Goal: Book appointment/travel/reservation

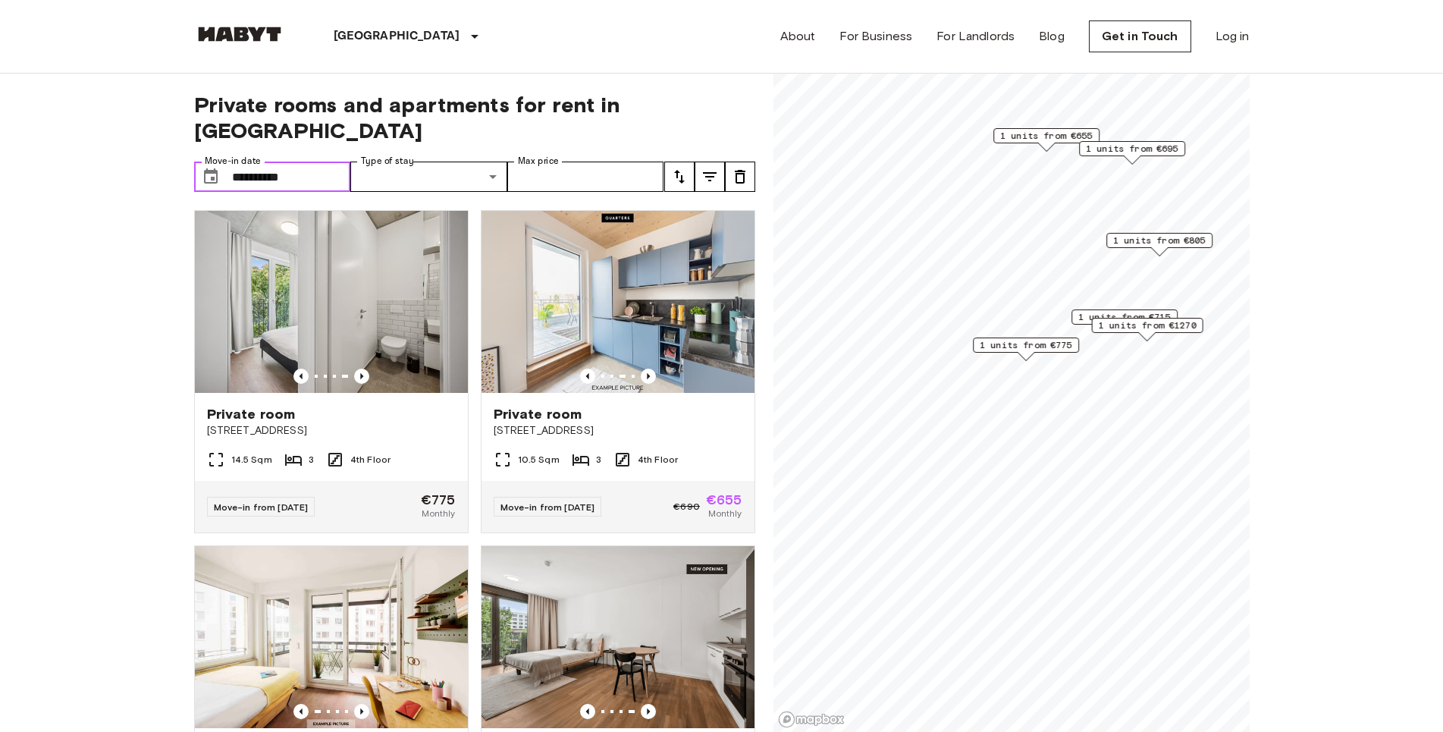
click at [301, 162] on input "**********" at bounding box center [291, 177] width 119 height 30
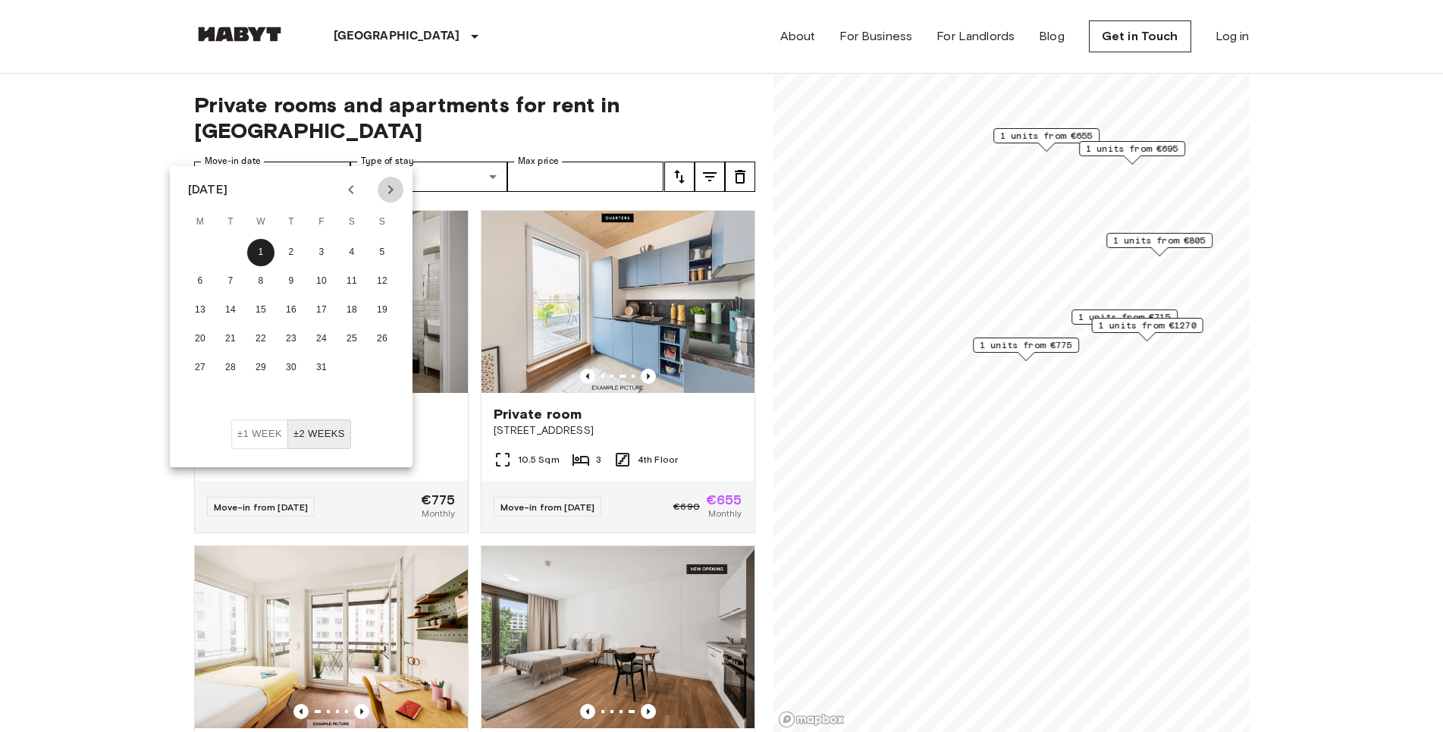
click at [399, 192] on icon "Next month" at bounding box center [390, 189] width 18 height 18
click at [354, 255] on button "1" at bounding box center [351, 252] width 27 height 27
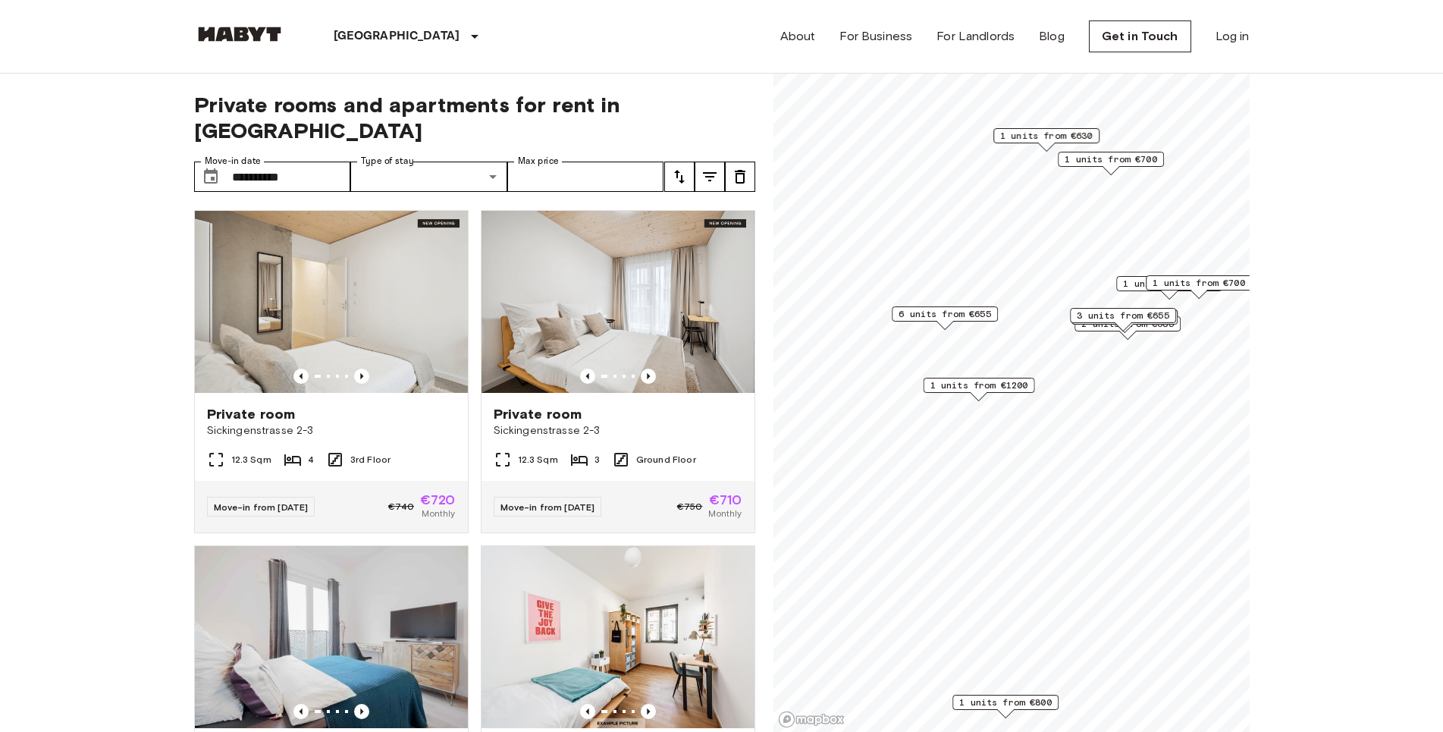
type input "**********"
click at [641, 369] on icon "Previous image" at bounding box center [648, 376] width 15 height 15
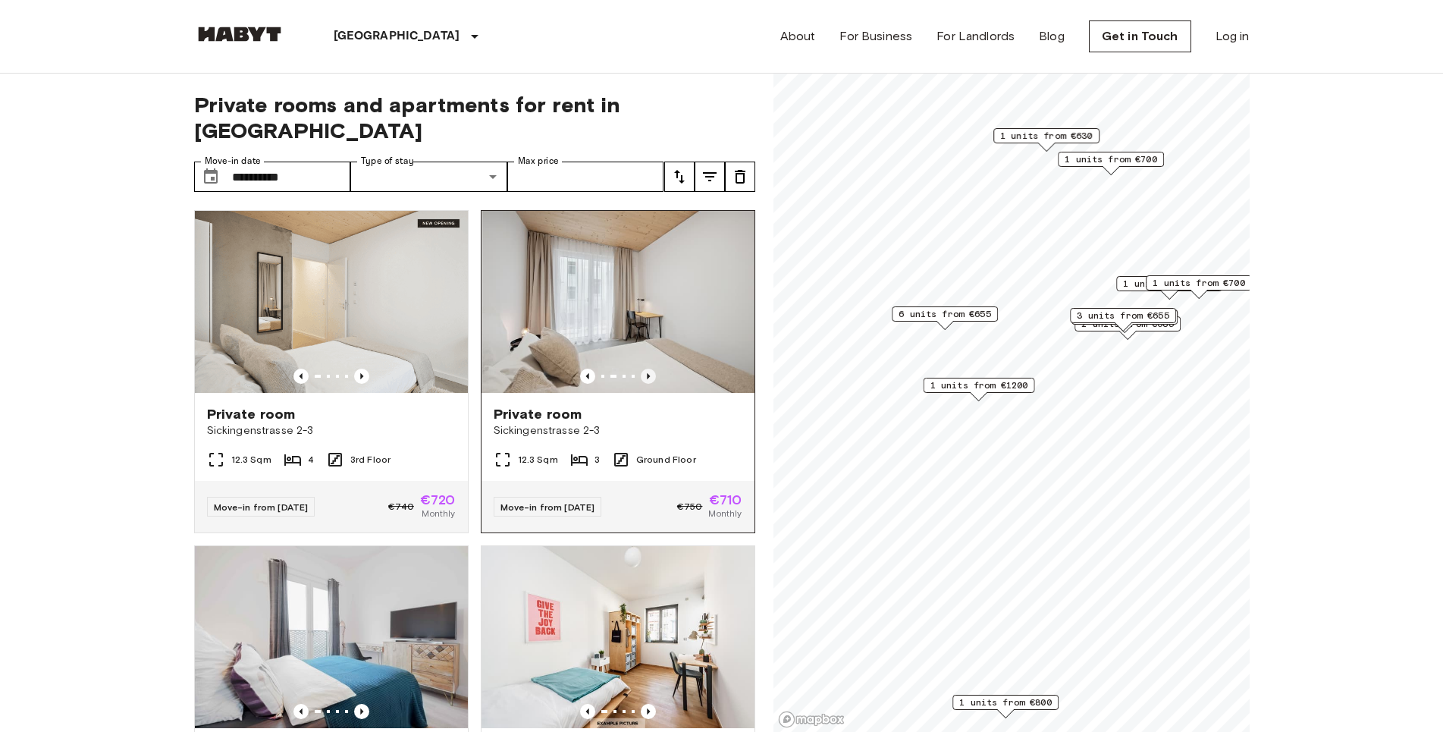
click at [641, 369] on icon "Previous image" at bounding box center [648, 376] width 15 height 15
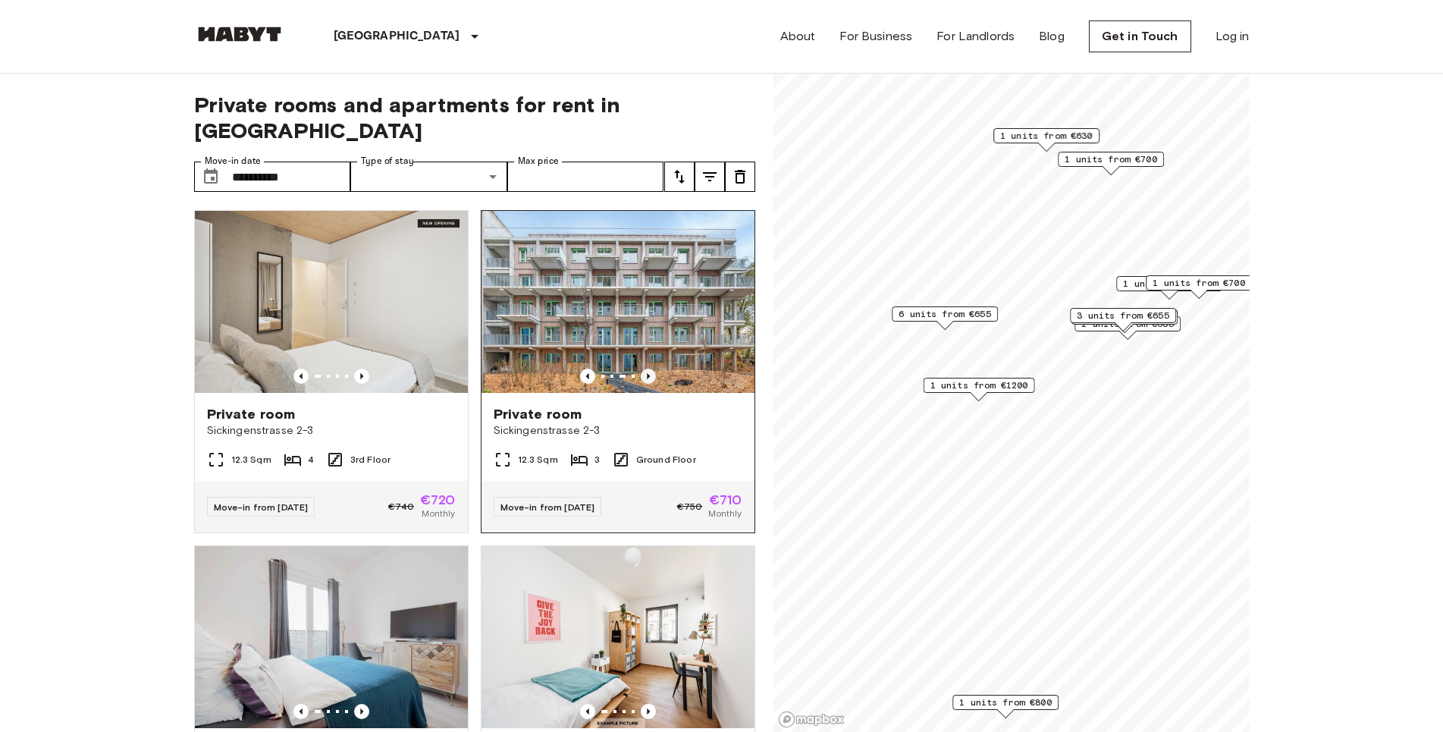
click at [641, 369] on icon "Previous image" at bounding box center [648, 376] width 15 height 15
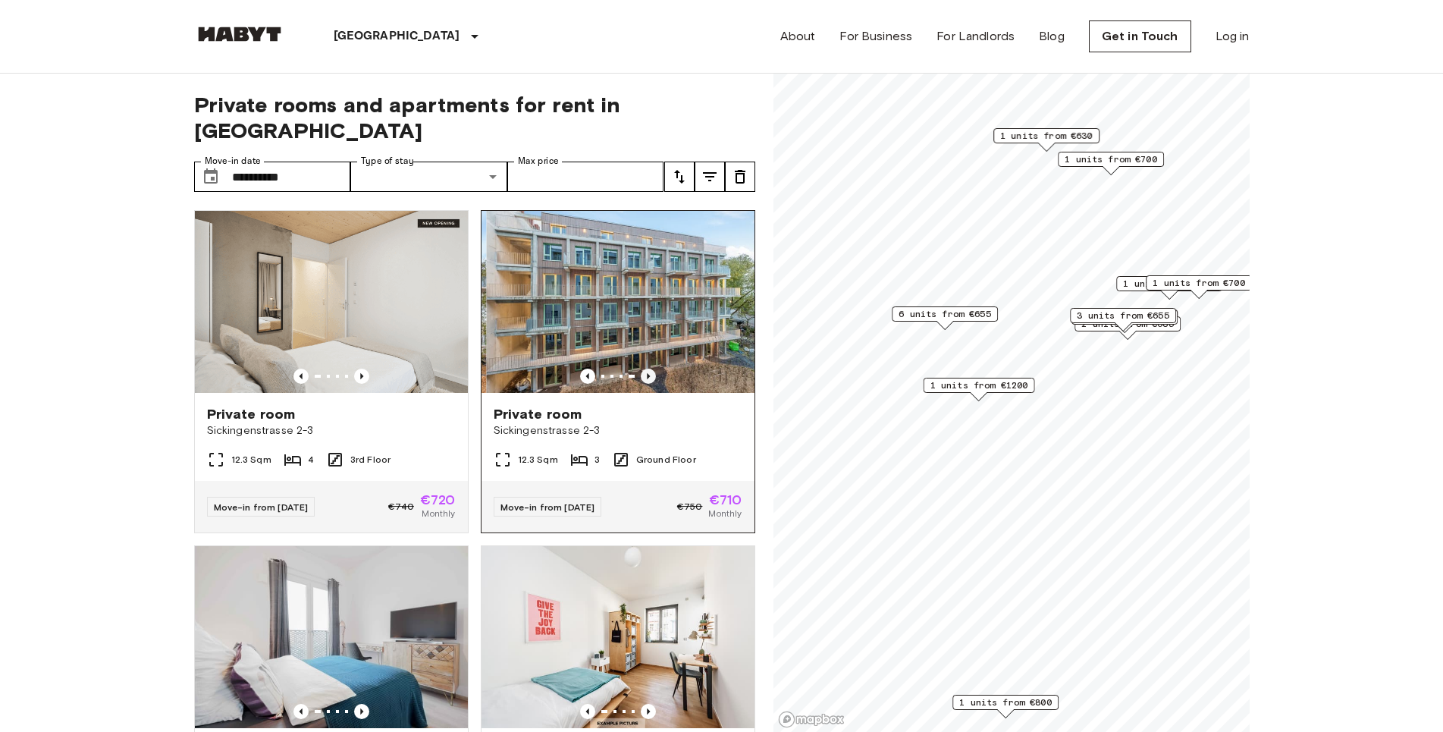
click at [641, 369] on icon "Previous image" at bounding box center [648, 376] width 15 height 15
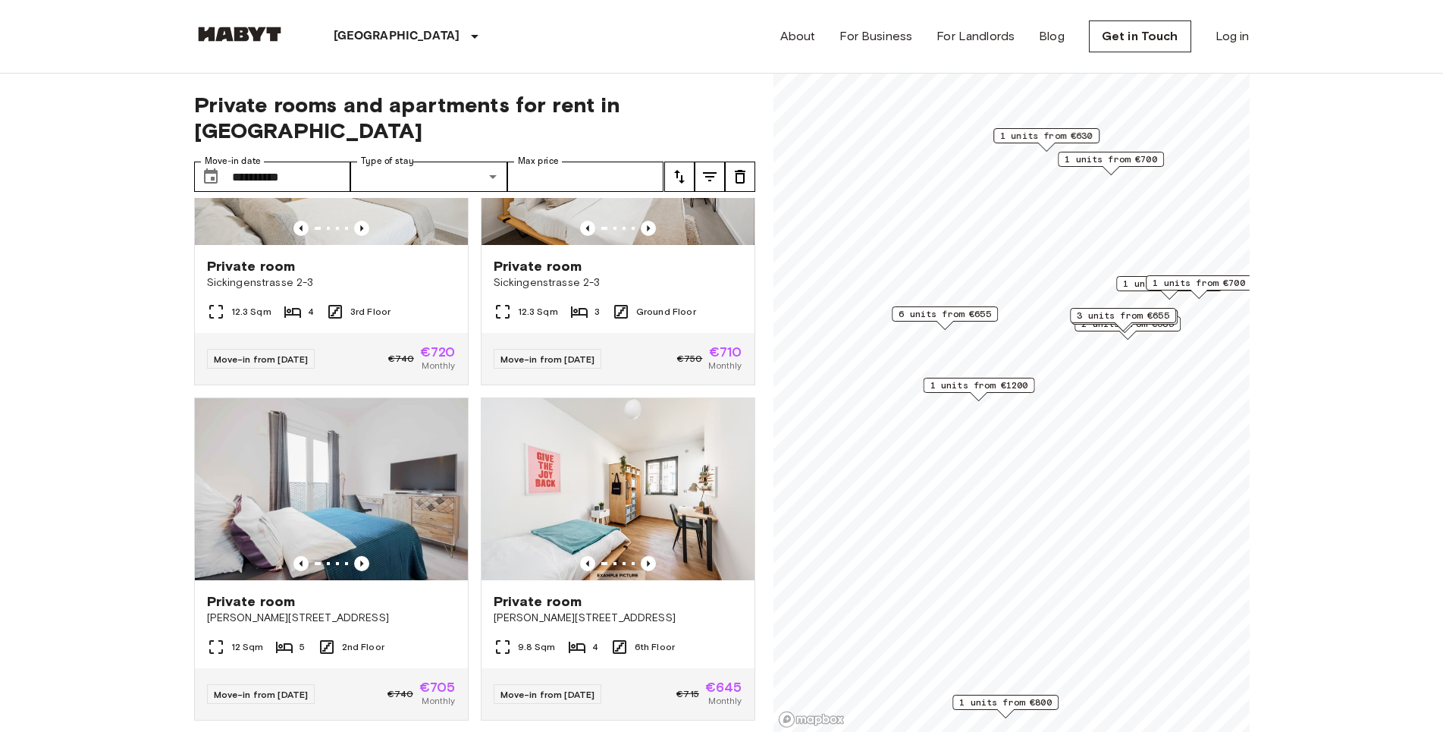
scroll to position [173, 0]
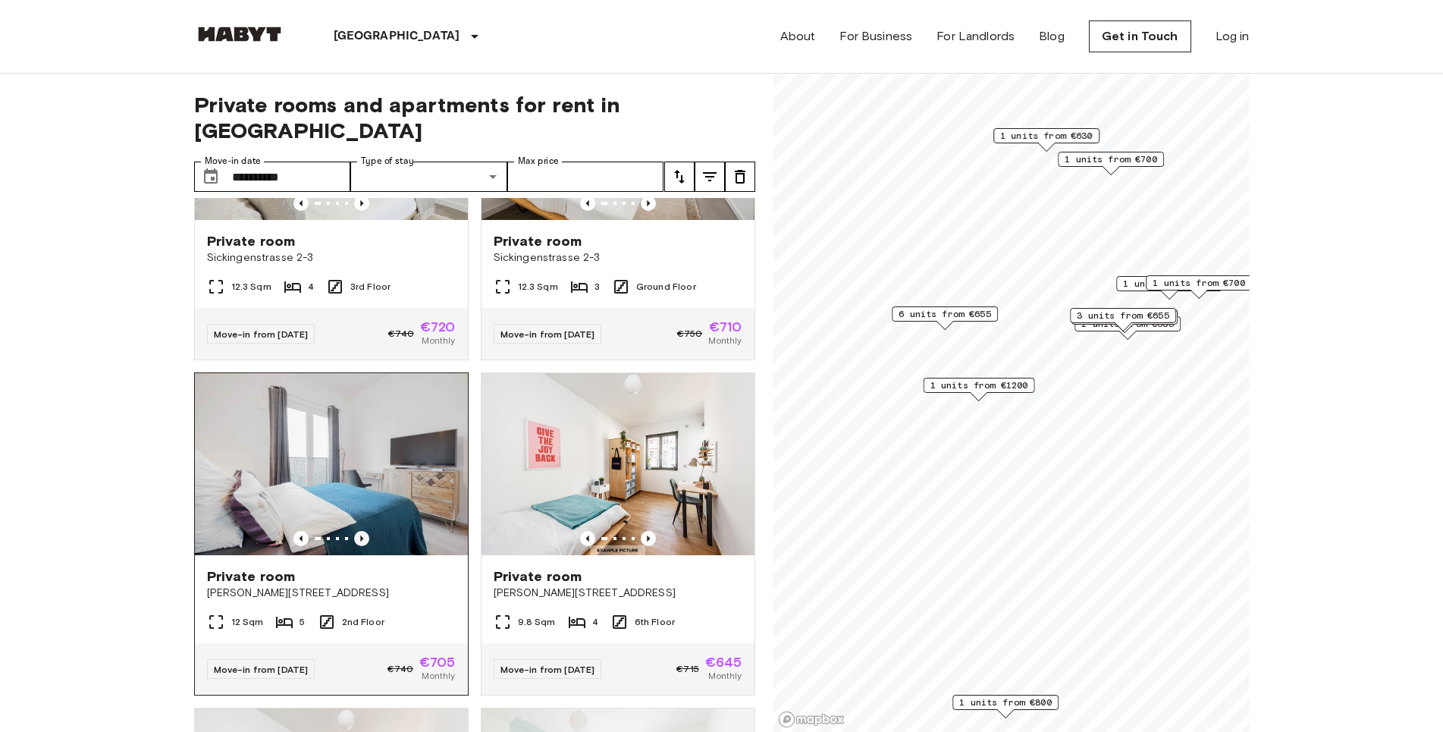
click at [361, 531] on icon "Previous image" at bounding box center [361, 538] width 15 height 15
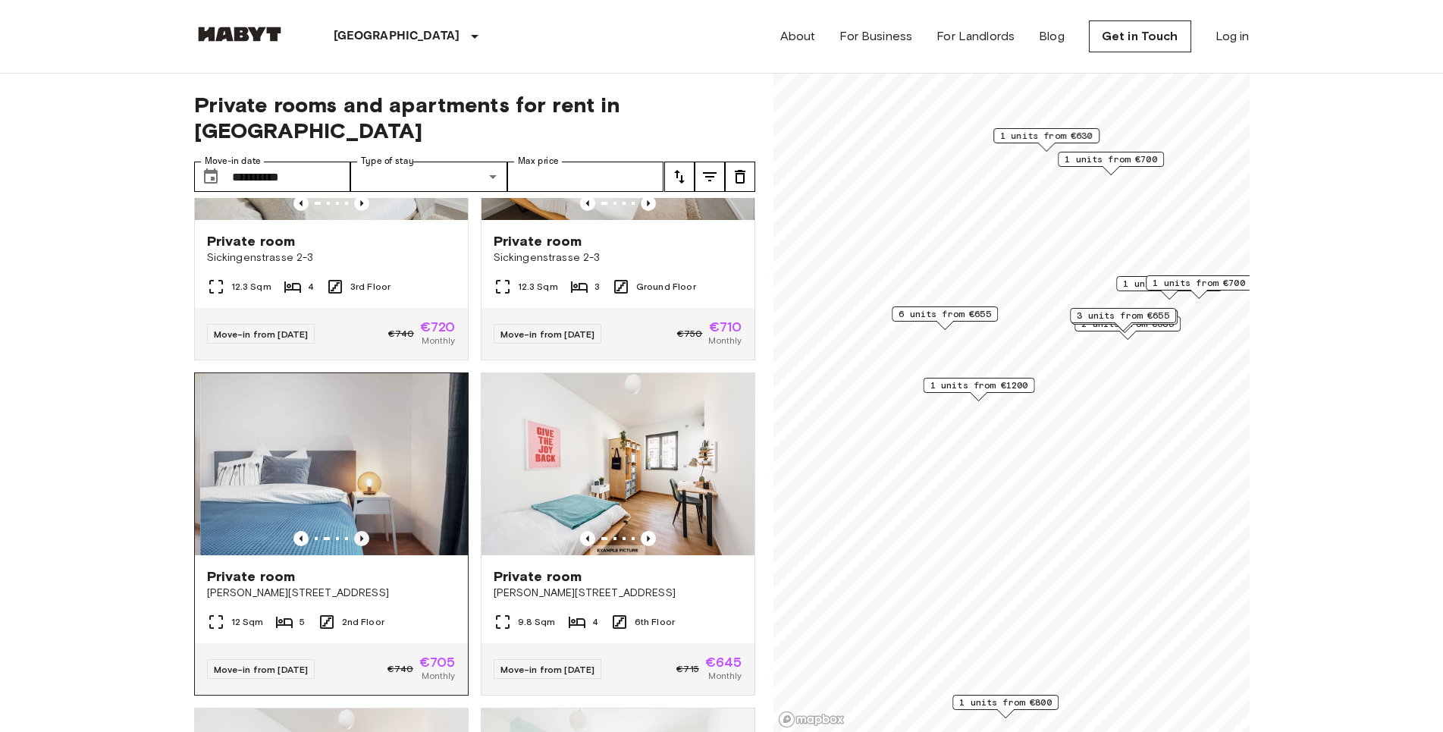
click at [361, 531] on icon "Previous image" at bounding box center [361, 538] width 15 height 15
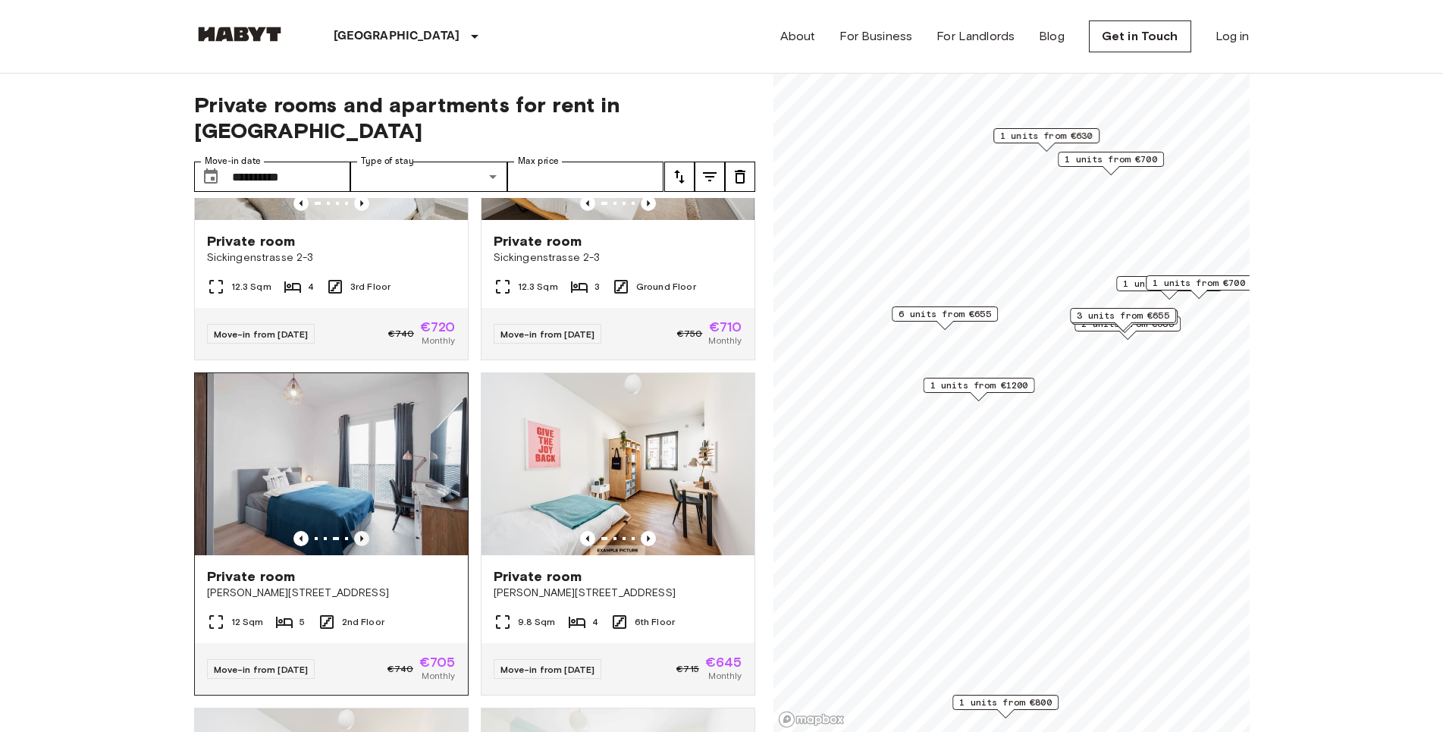
click at [361, 531] on icon "Previous image" at bounding box center [361, 538] width 15 height 15
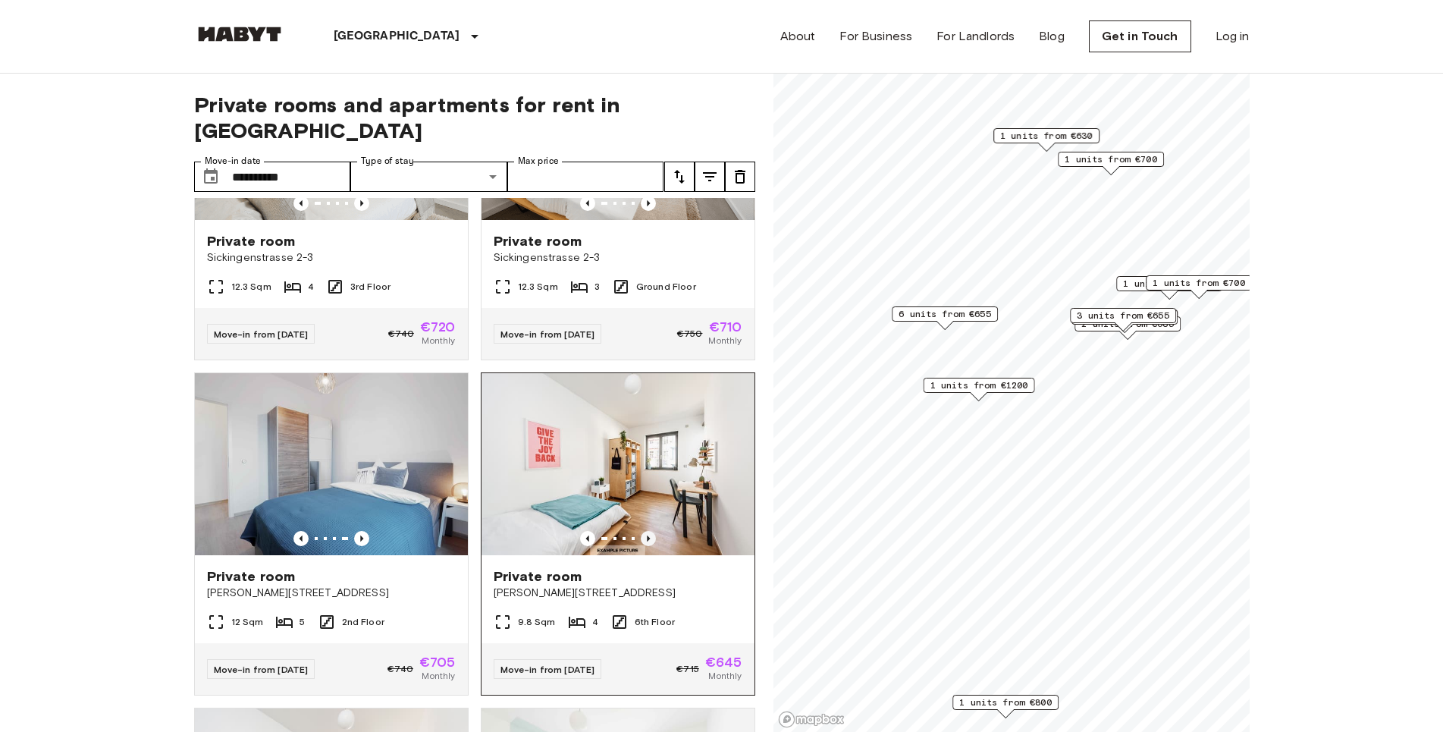
click at [647, 535] on icon "Previous image" at bounding box center [648, 538] width 3 height 6
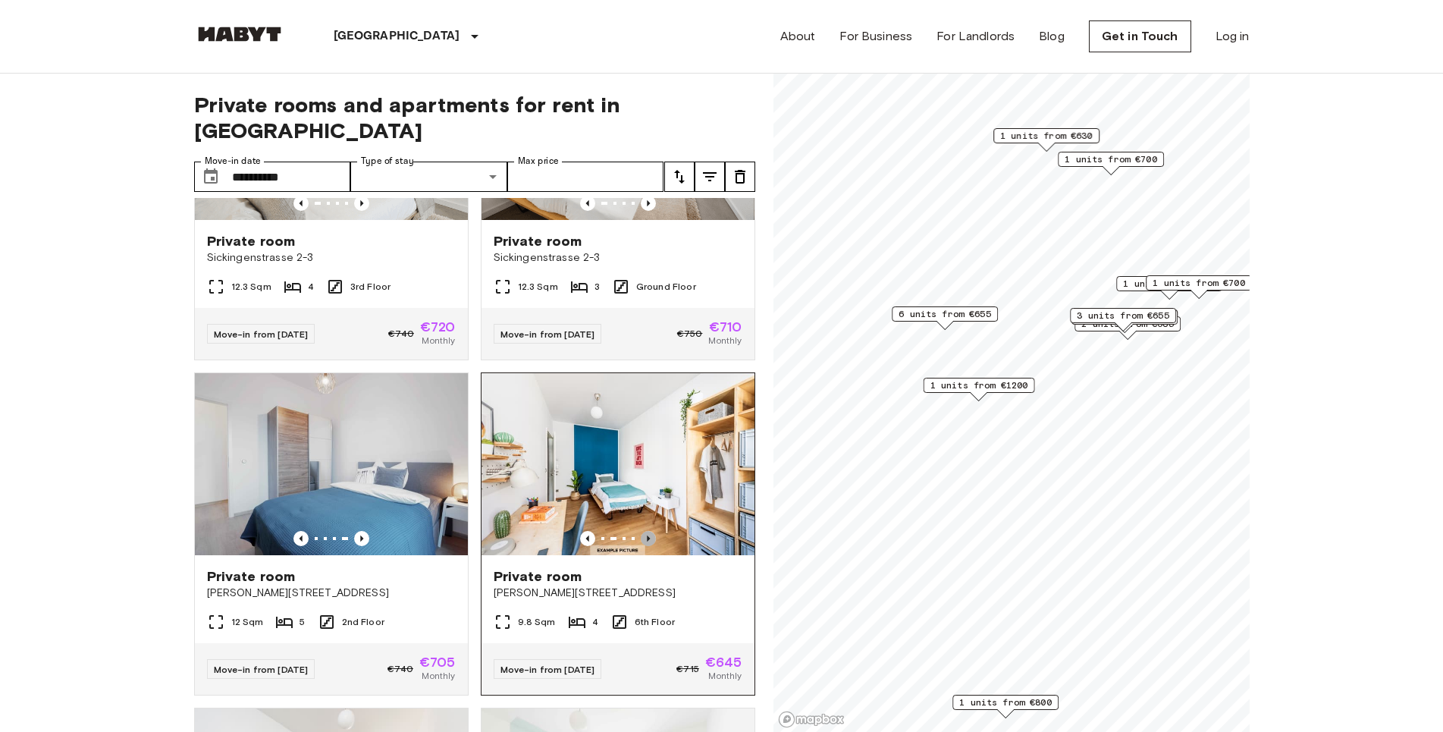
click at [647, 535] on icon "Previous image" at bounding box center [648, 538] width 3 height 6
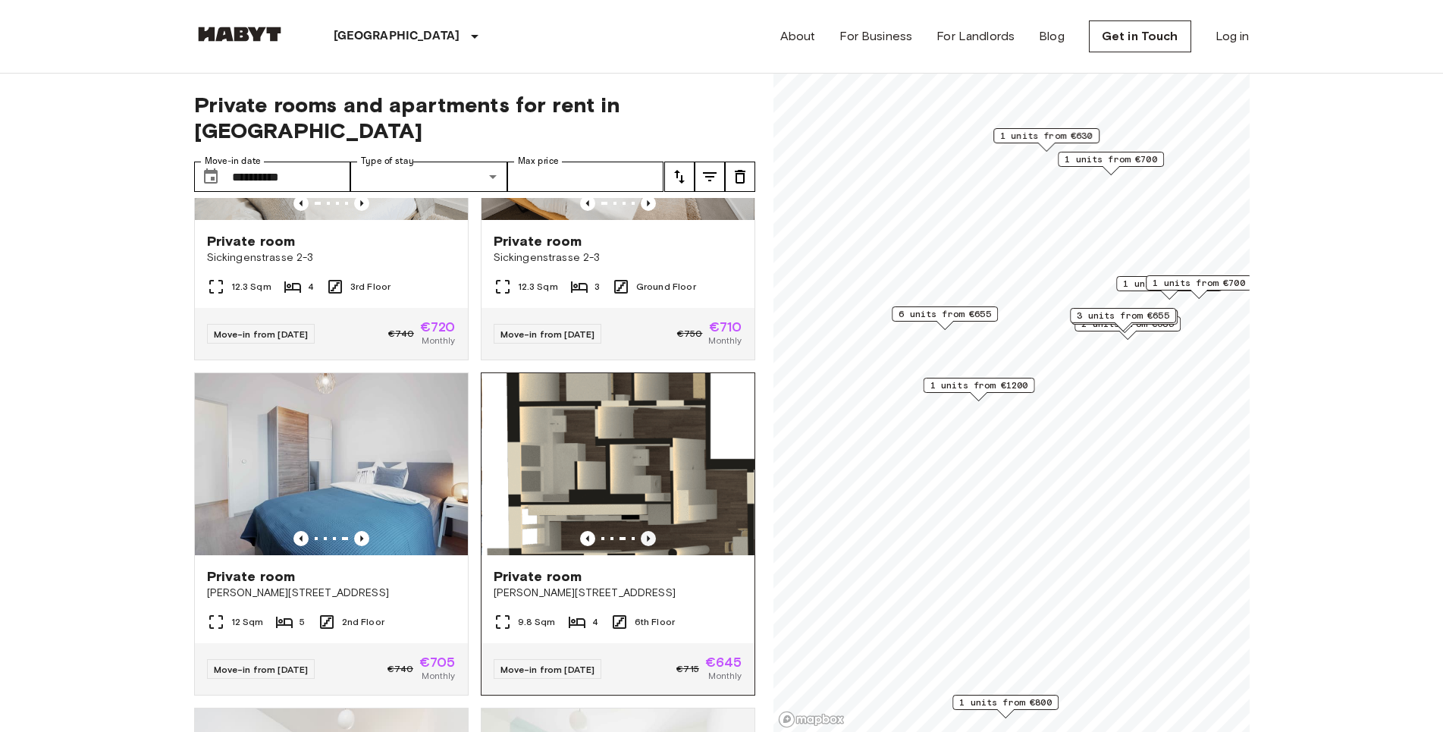
click at [647, 535] on icon "Previous image" at bounding box center [648, 538] width 3 height 6
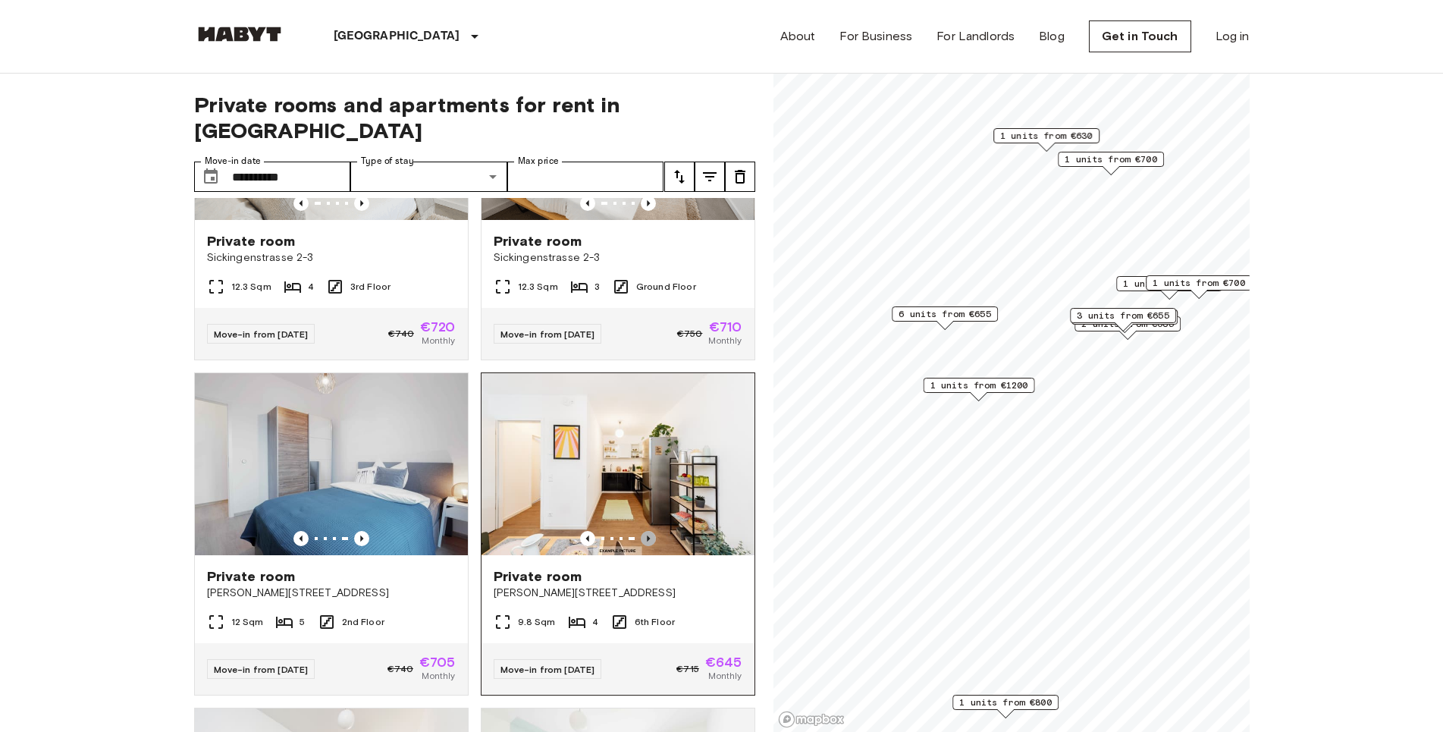
click at [647, 535] on icon "Previous image" at bounding box center [648, 538] width 3 height 6
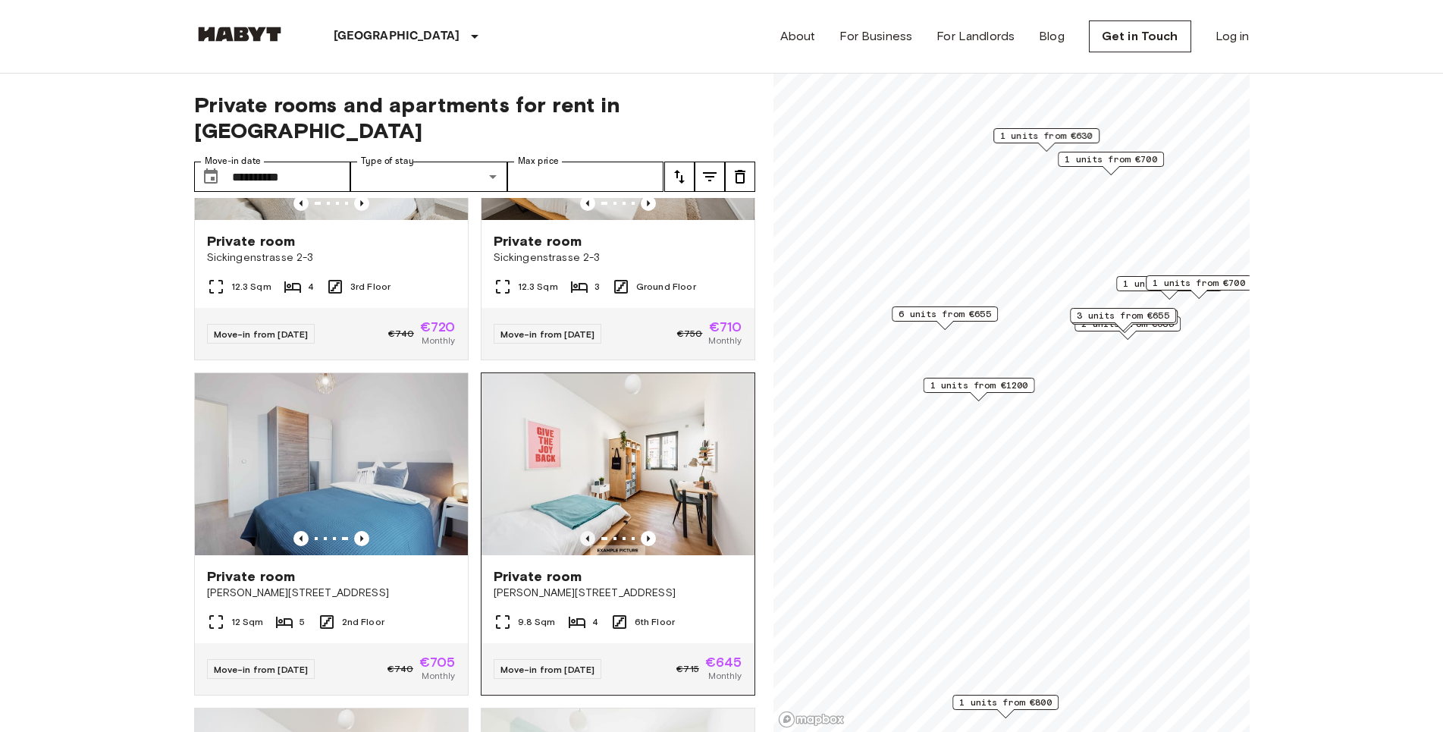
click at [585, 535] on icon "Previous image" at bounding box center [586, 538] width 3 height 6
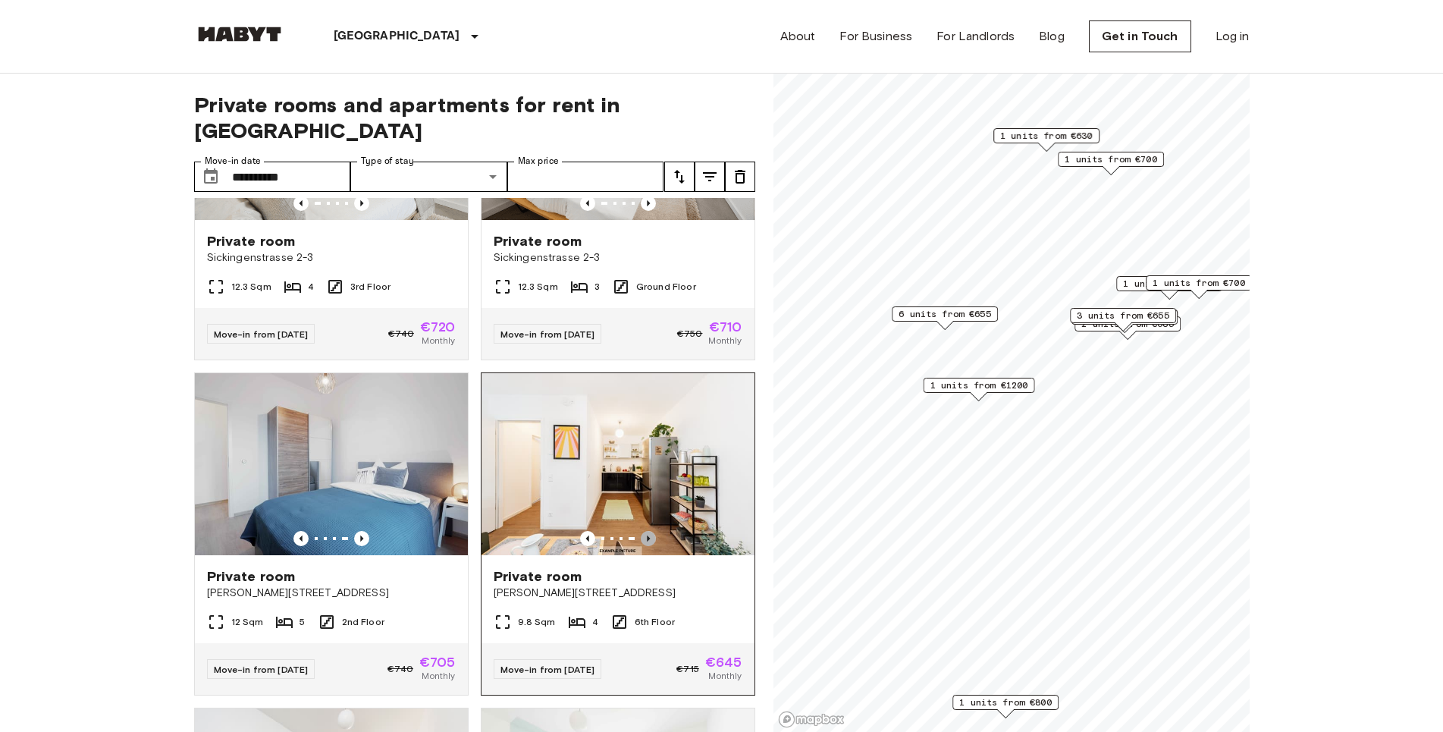
click at [641, 531] on icon "Previous image" at bounding box center [648, 538] width 15 height 15
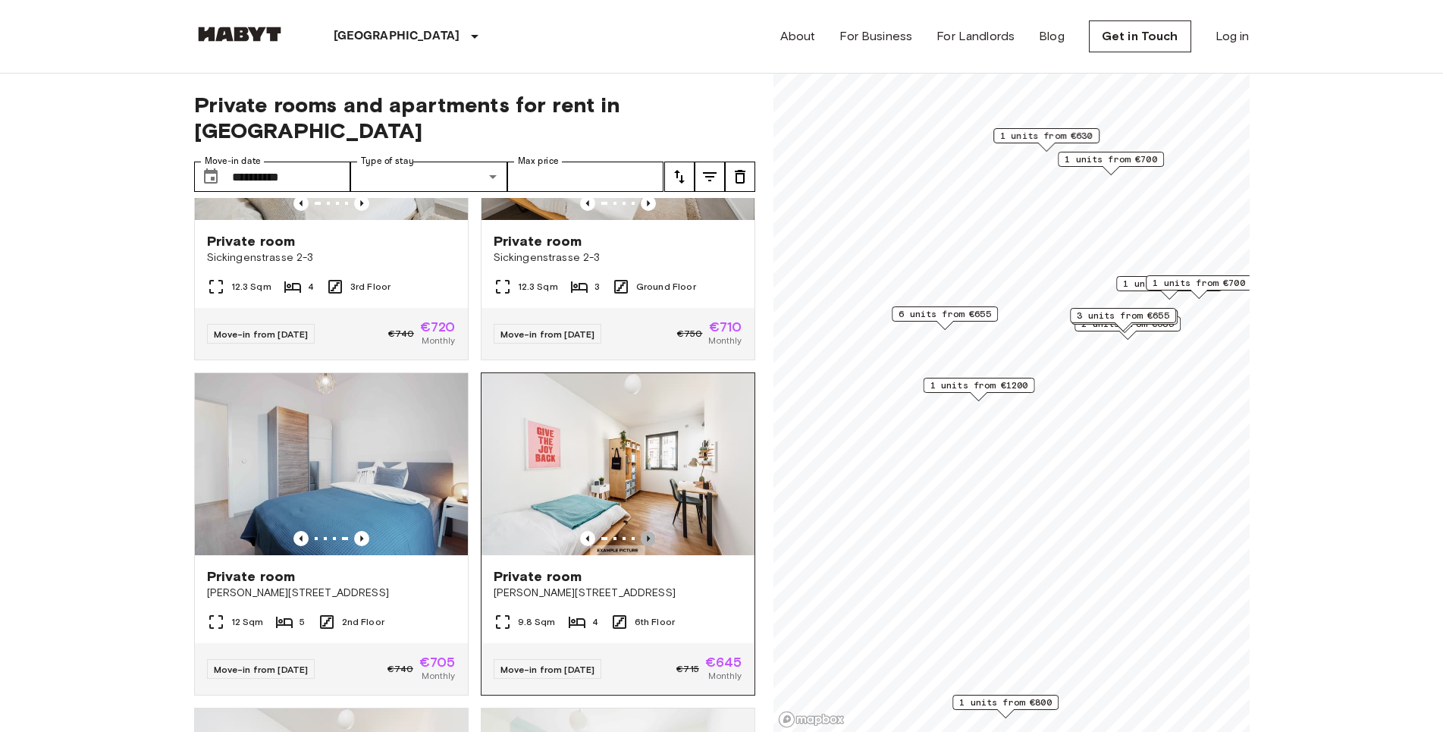
click at [641, 531] on icon "Previous image" at bounding box center [648, 538] width 15 height 15
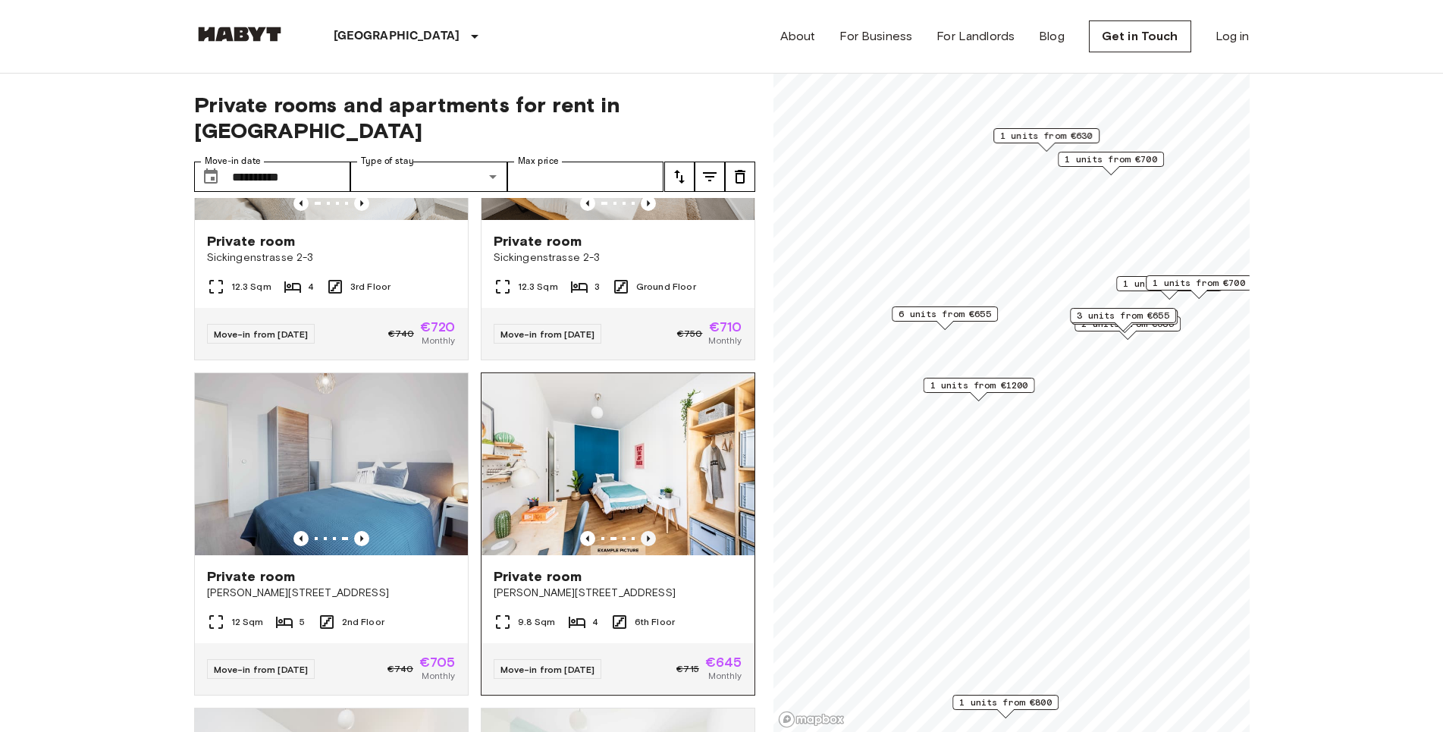
scroll to position [519, 0]
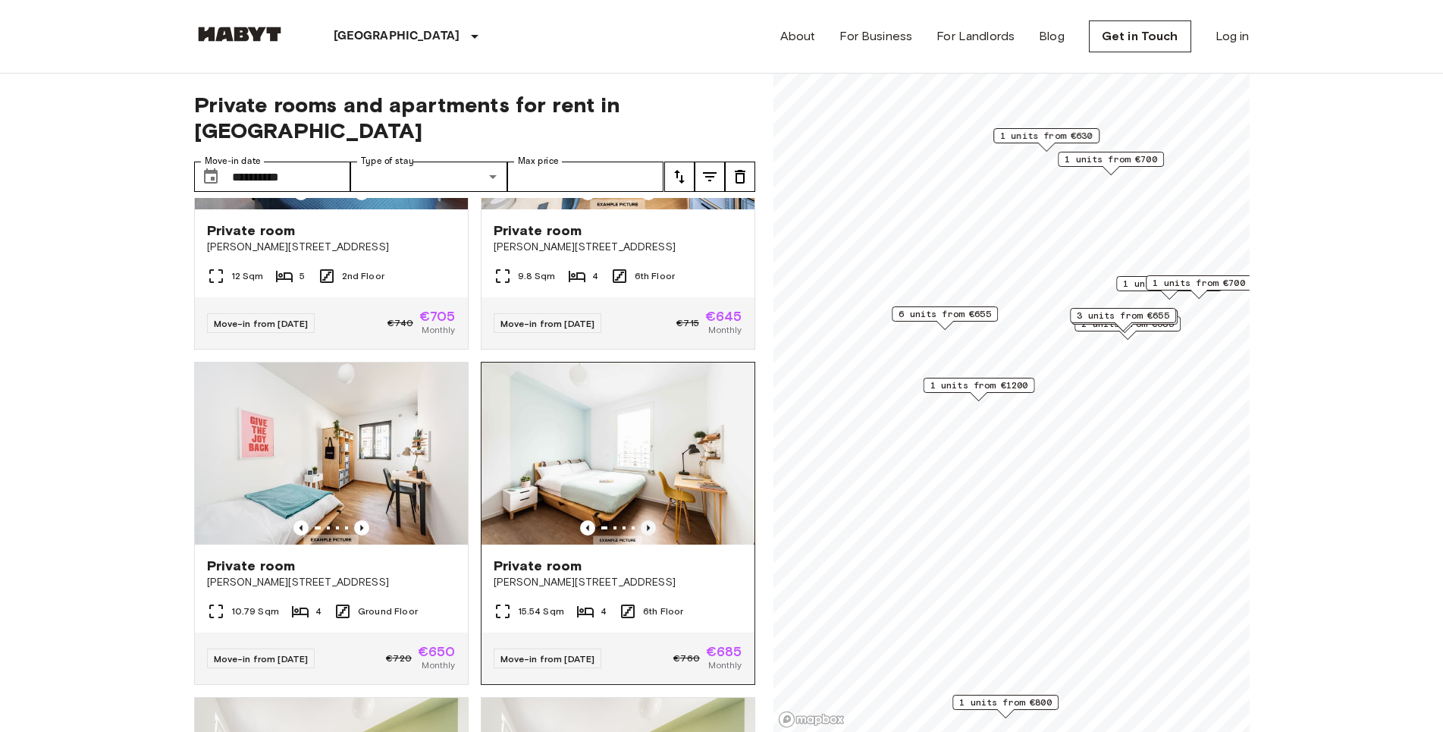
click at [641, 520] on icon "Previous image" at bounding box center [648, 527] width 15 height 15
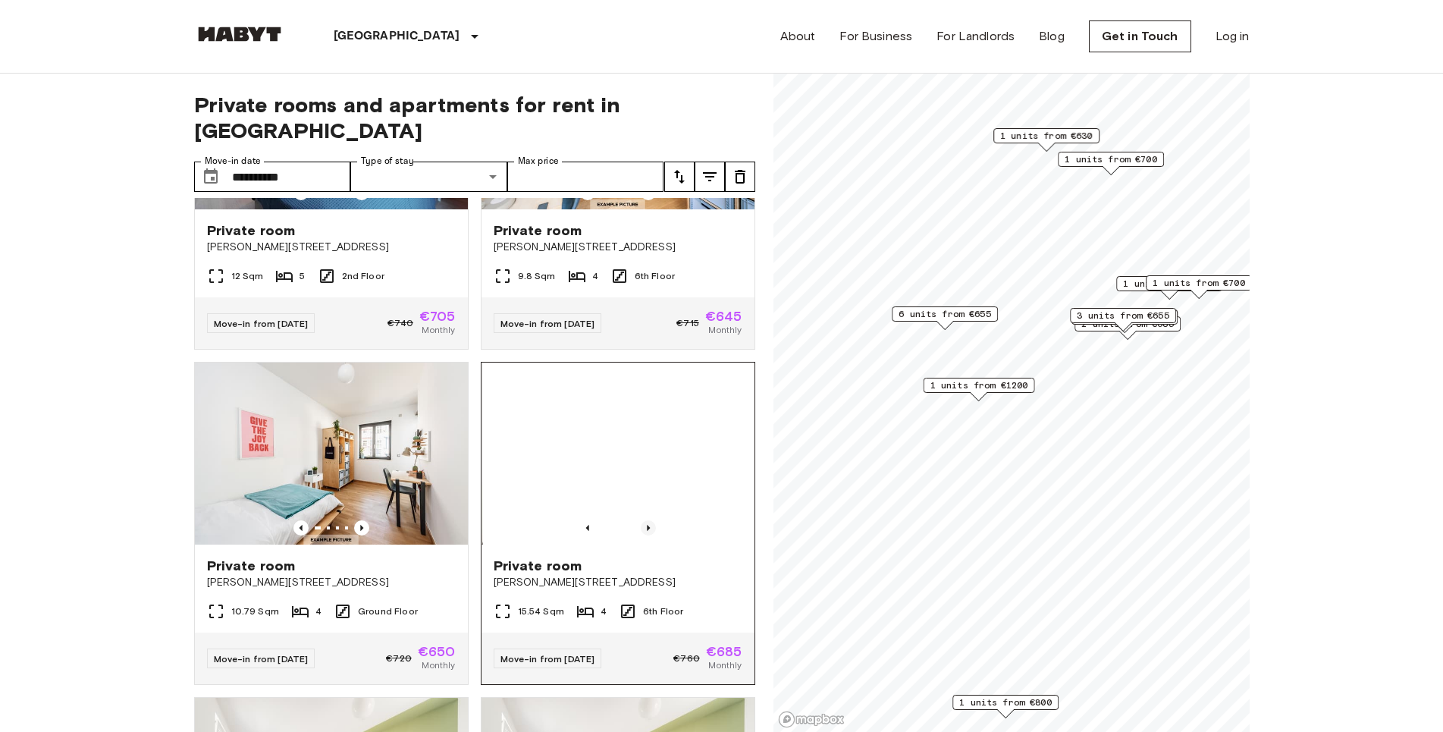
click at [641, 520] on icon "Previous image" at bounding box center [648, 527] width 15 height 15
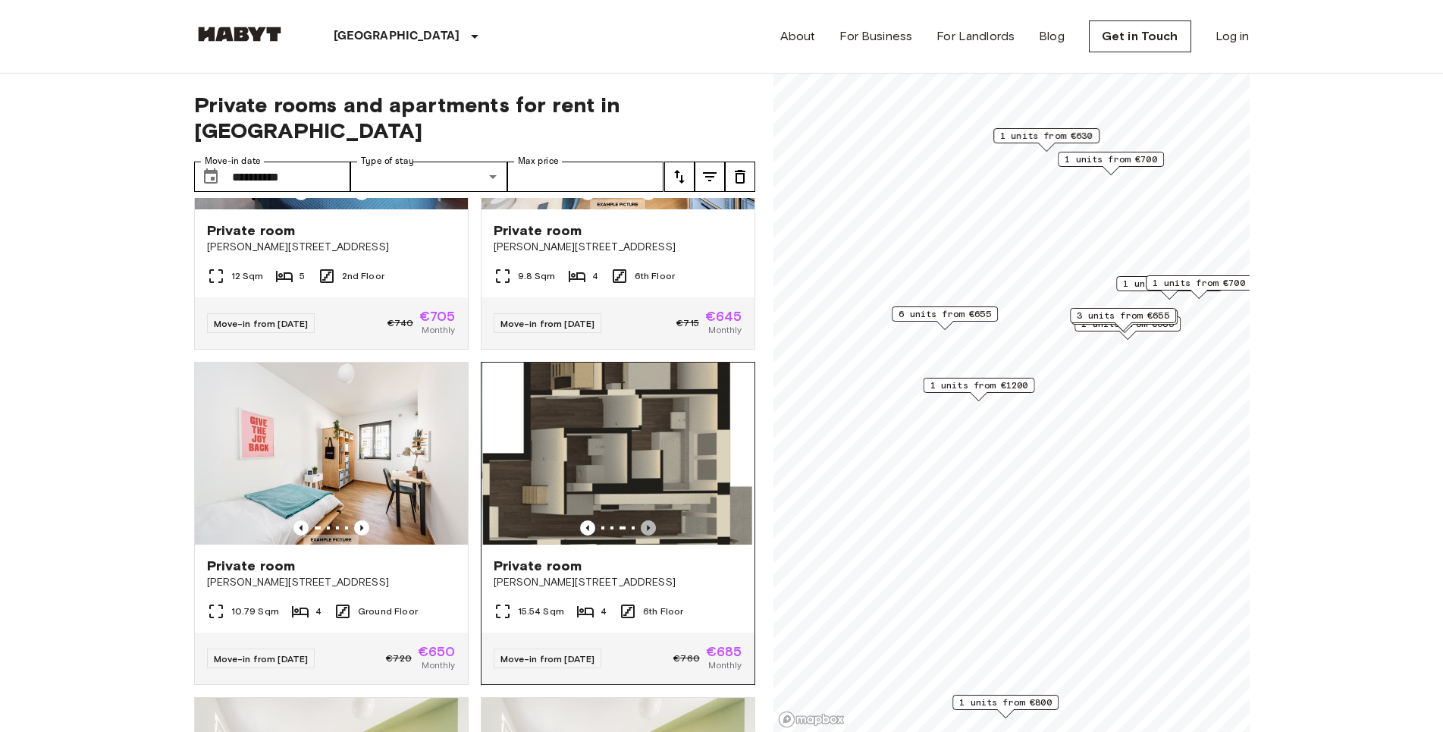
click at [641, 520] on icon "Previous image" at bounding box center [648, 527] width 15 height 15
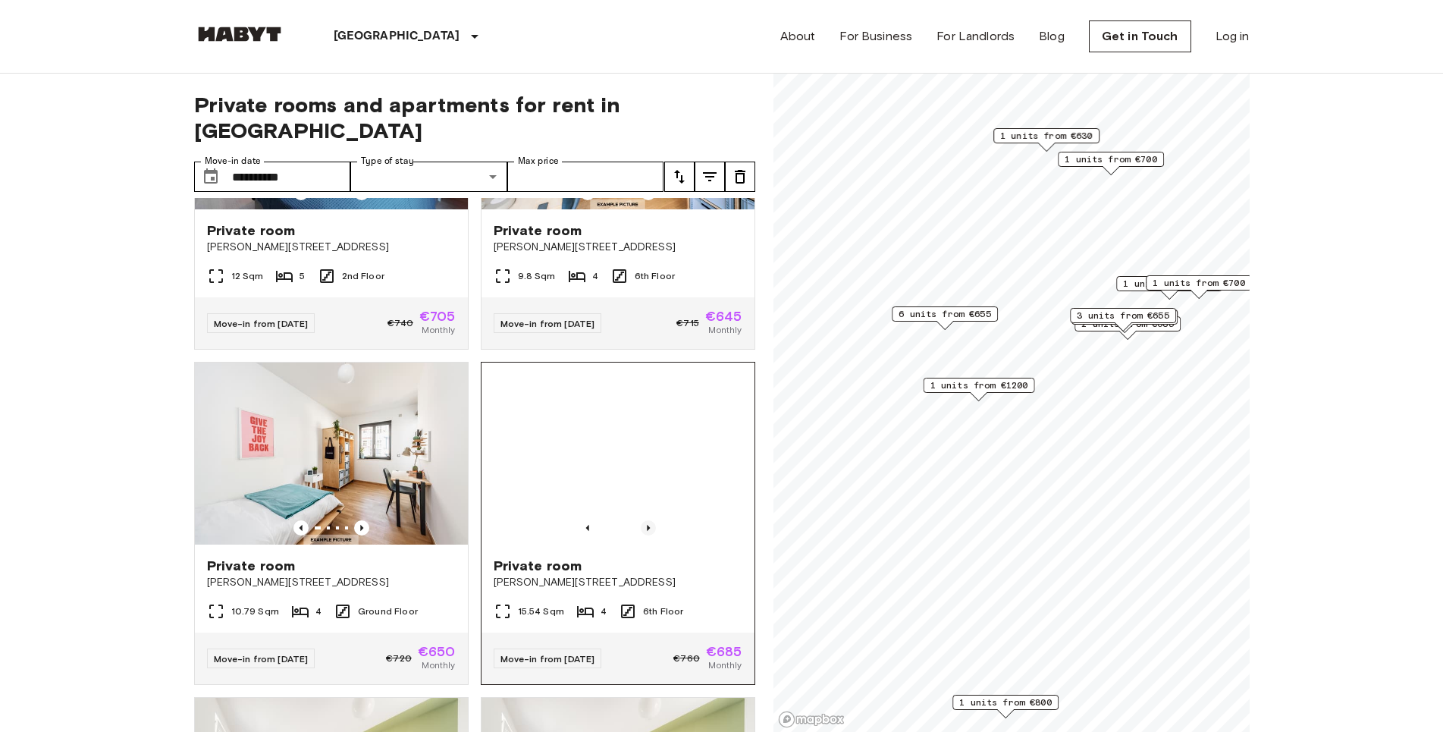
click at [641, 520] on icon "Previous image" at bounding box center [648, 527] width 15 height 15
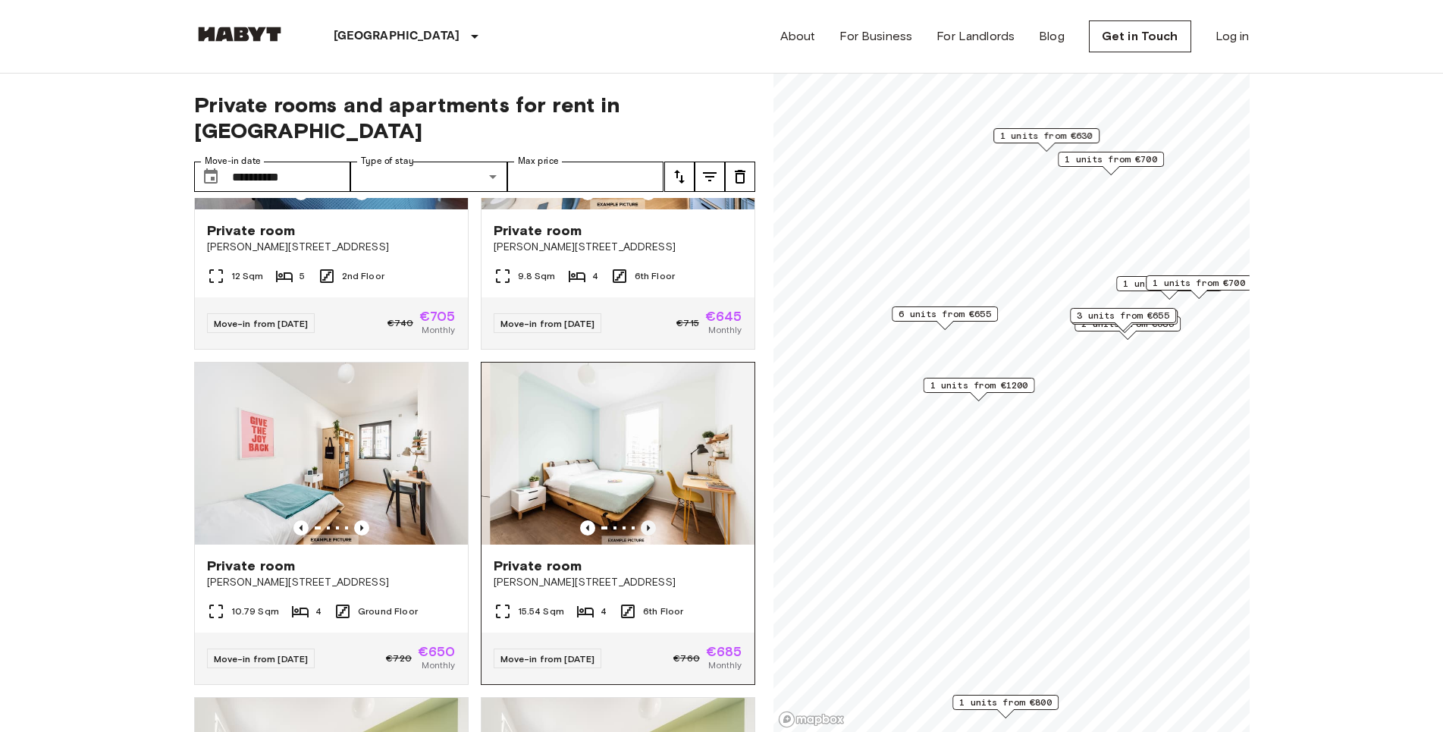
click at [641, 520] on icon "Previous image" at bounding box center [648, 527] width 15 height 15
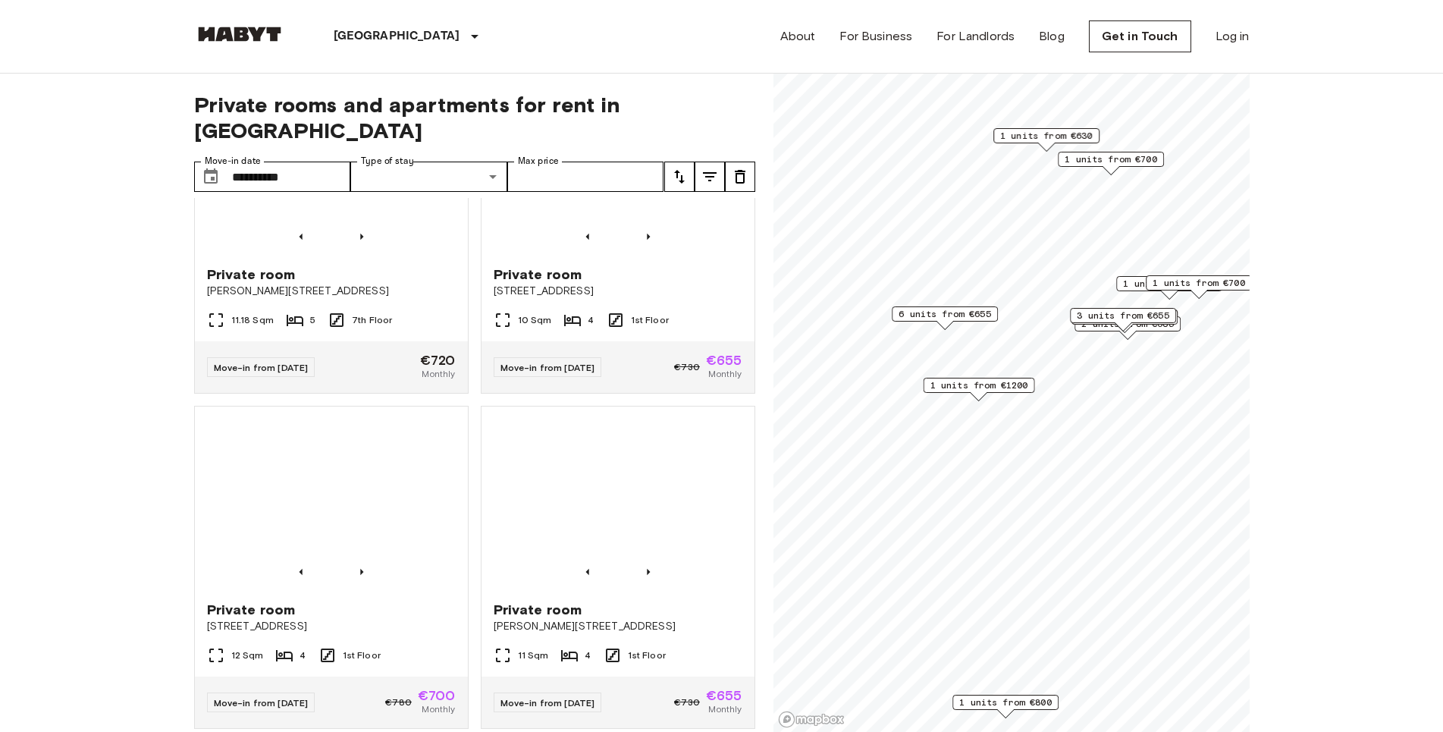
scroll to position [1902, 0]
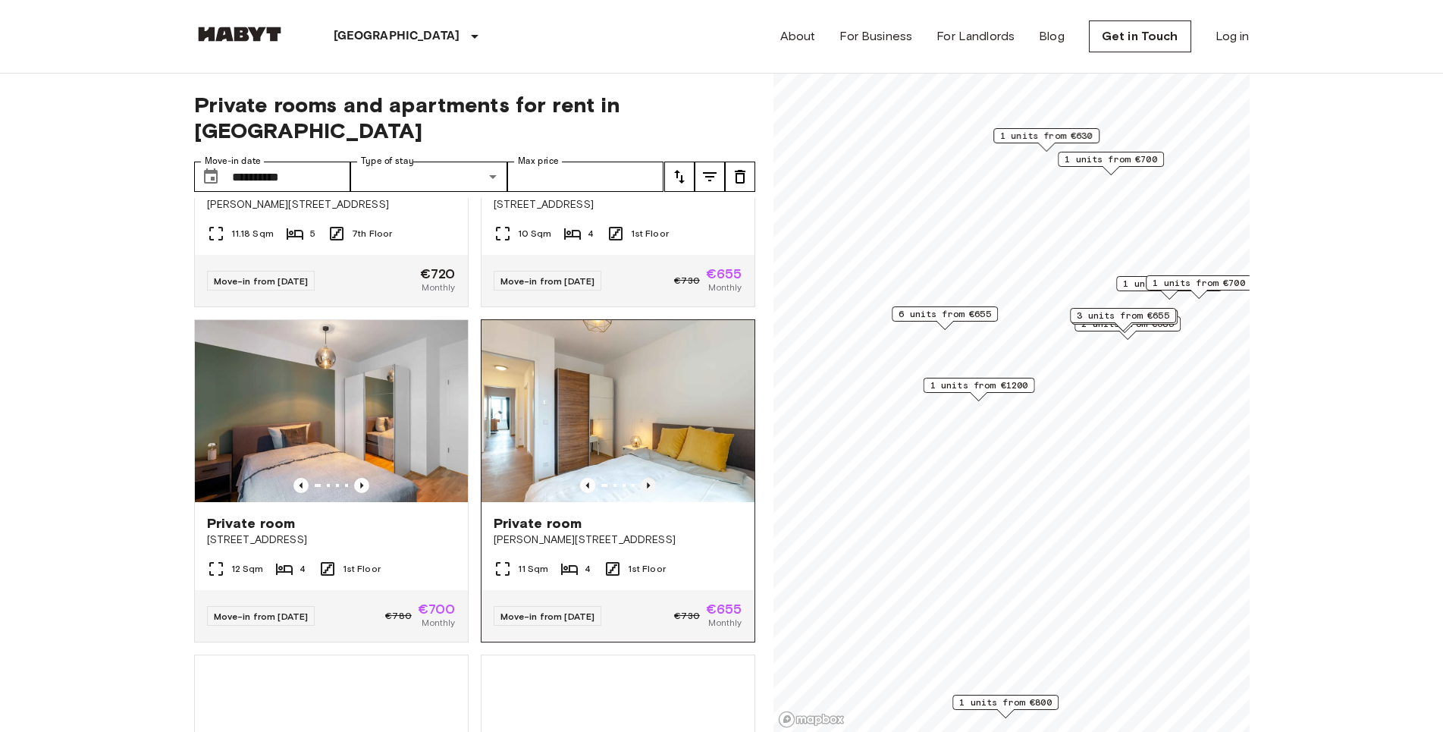
click at [641, 493] on icon "Previous image" at bounding box center [648, 485] width 15 height 15
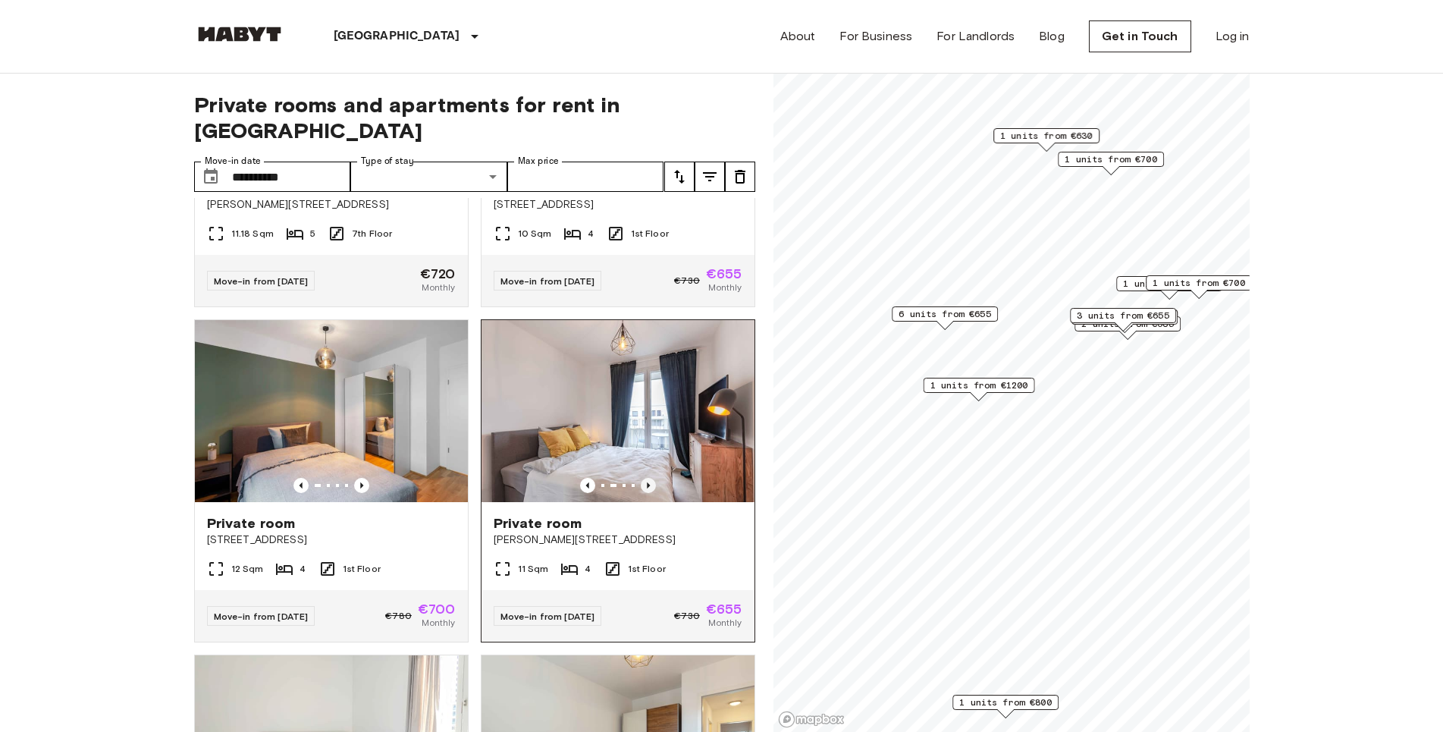
click at [641, 493] on icon "Previous image" at bounding box center [648, 485] width 15 height 15
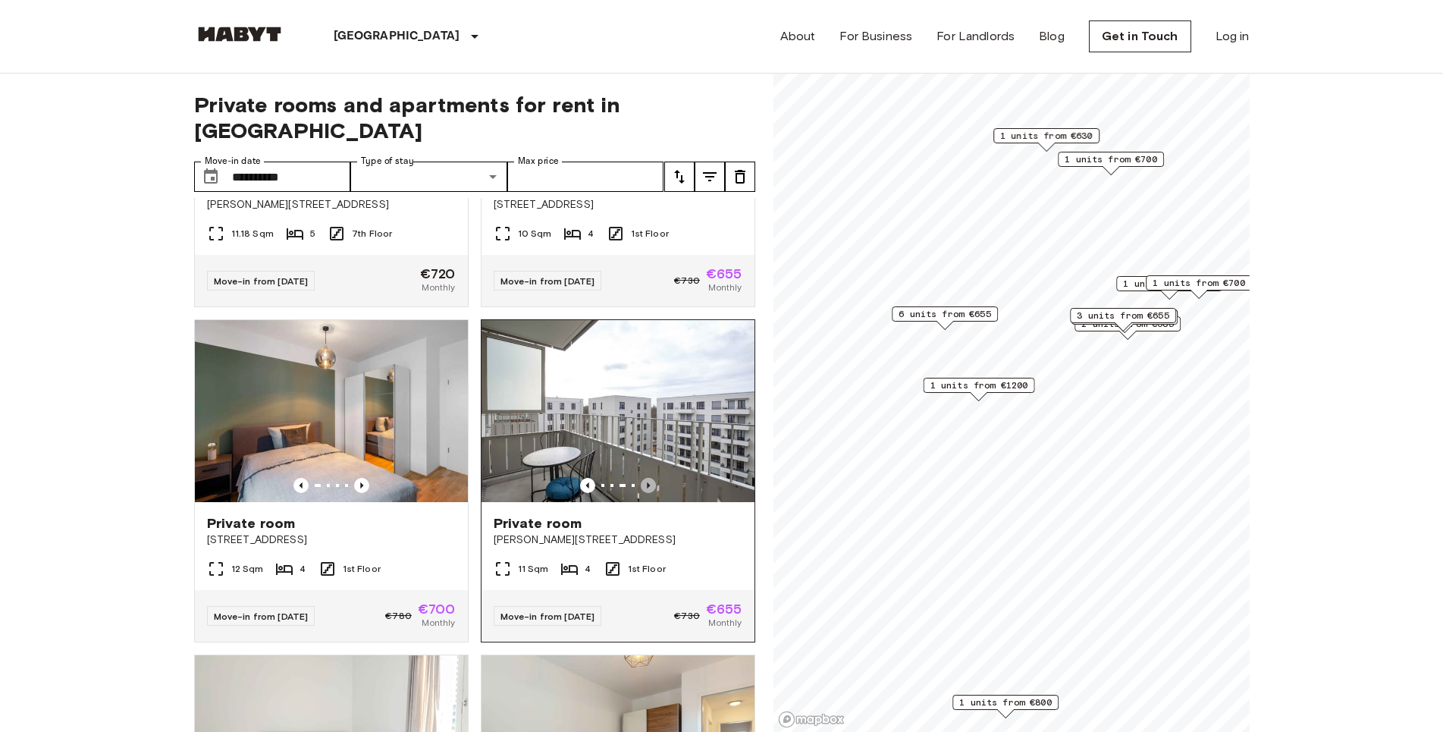
click at [641, 493] on icon "Previous image" at bounding box center [648, 485] width 15 height 15
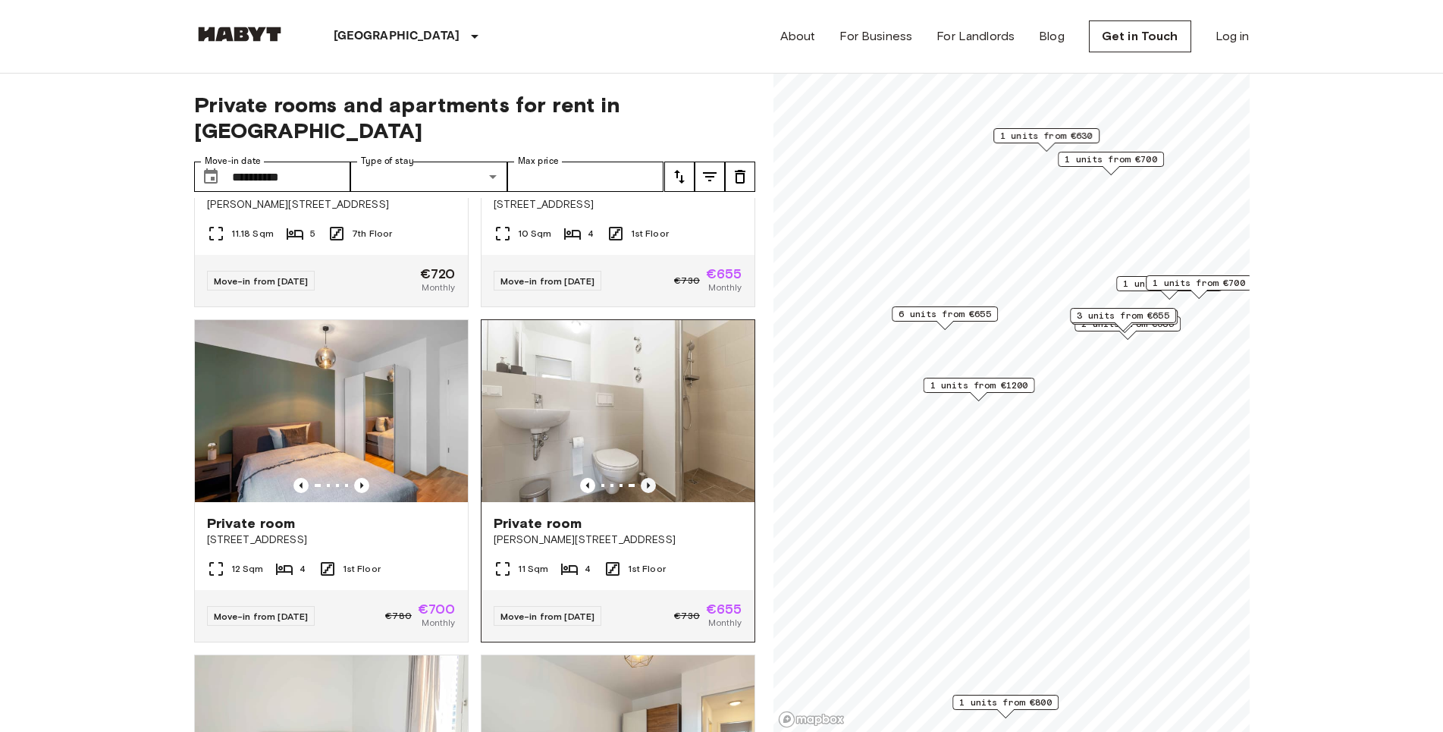
click at [641, 493] on icon "Previous image" at bounding box center [648, 485] width 15 height 15
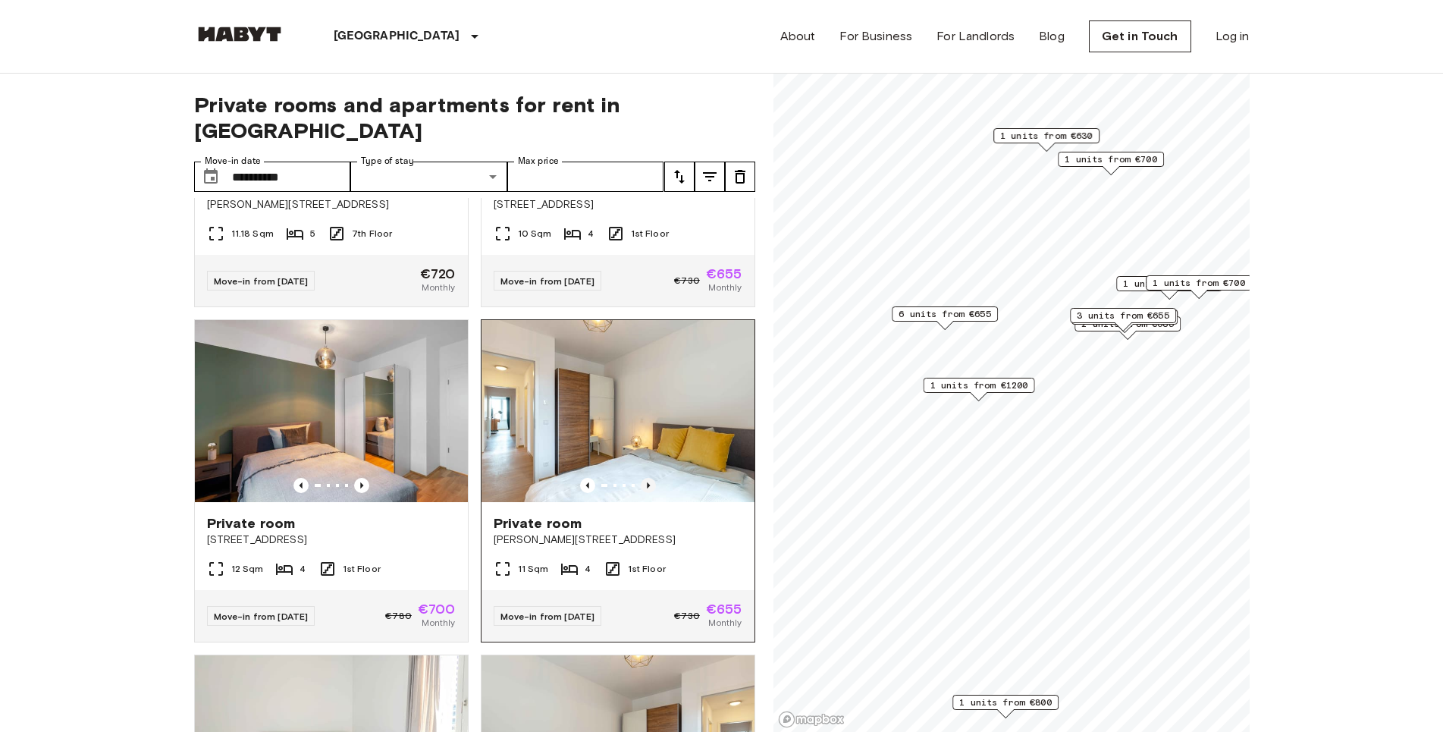
click at [641, 493] on icon "Previous image" at bounding box center [648, 485] width 15 height 15
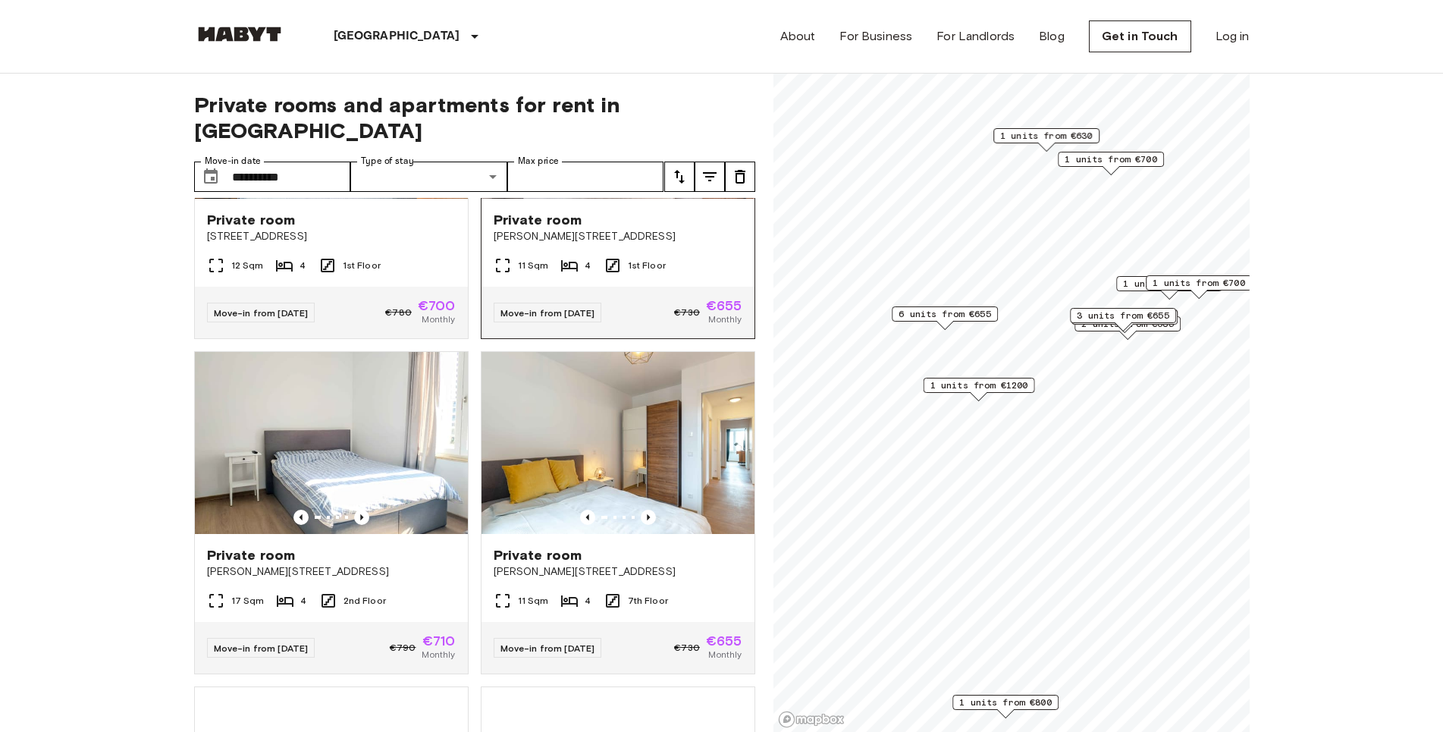
scroll to position [2248, 0]
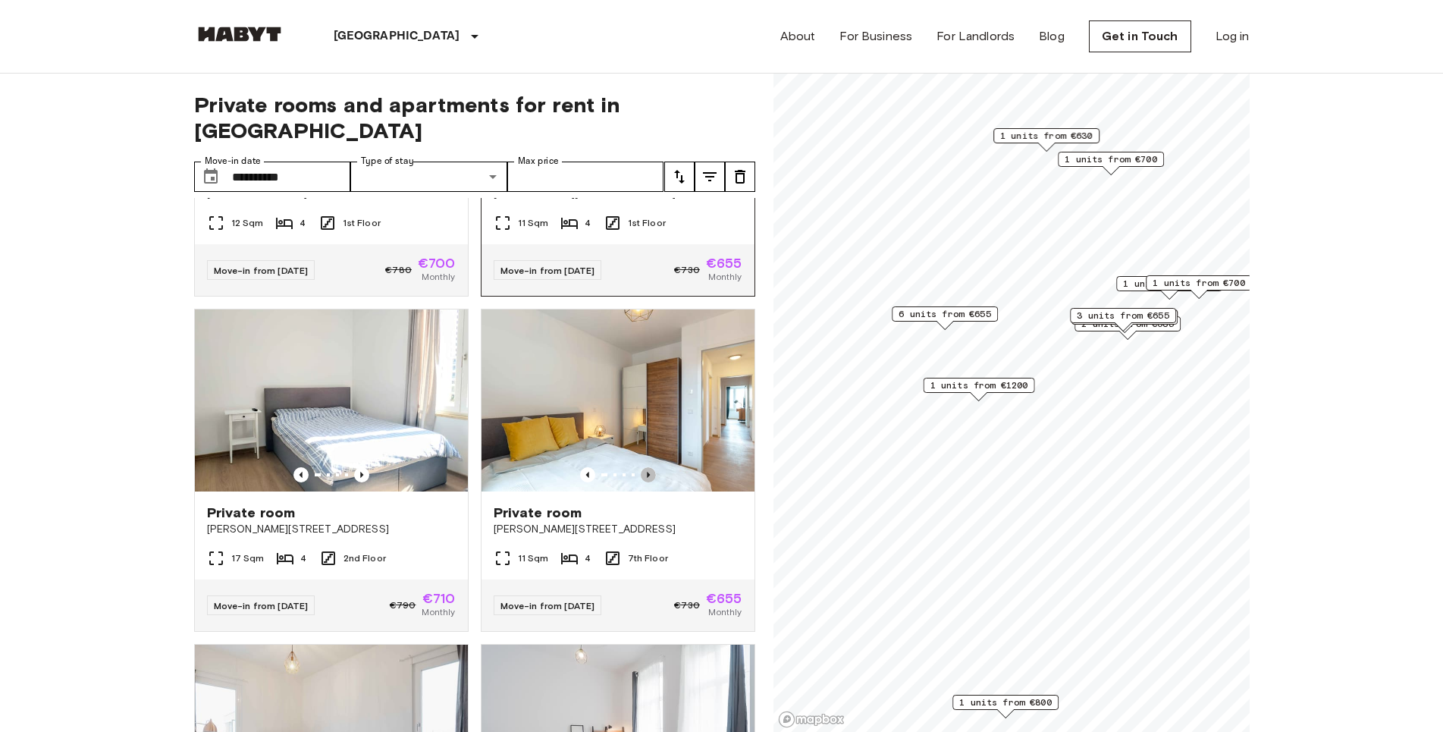
click at [641, 482] on icon "Previous image" at bounding box center [648, 474] width 15 height 15
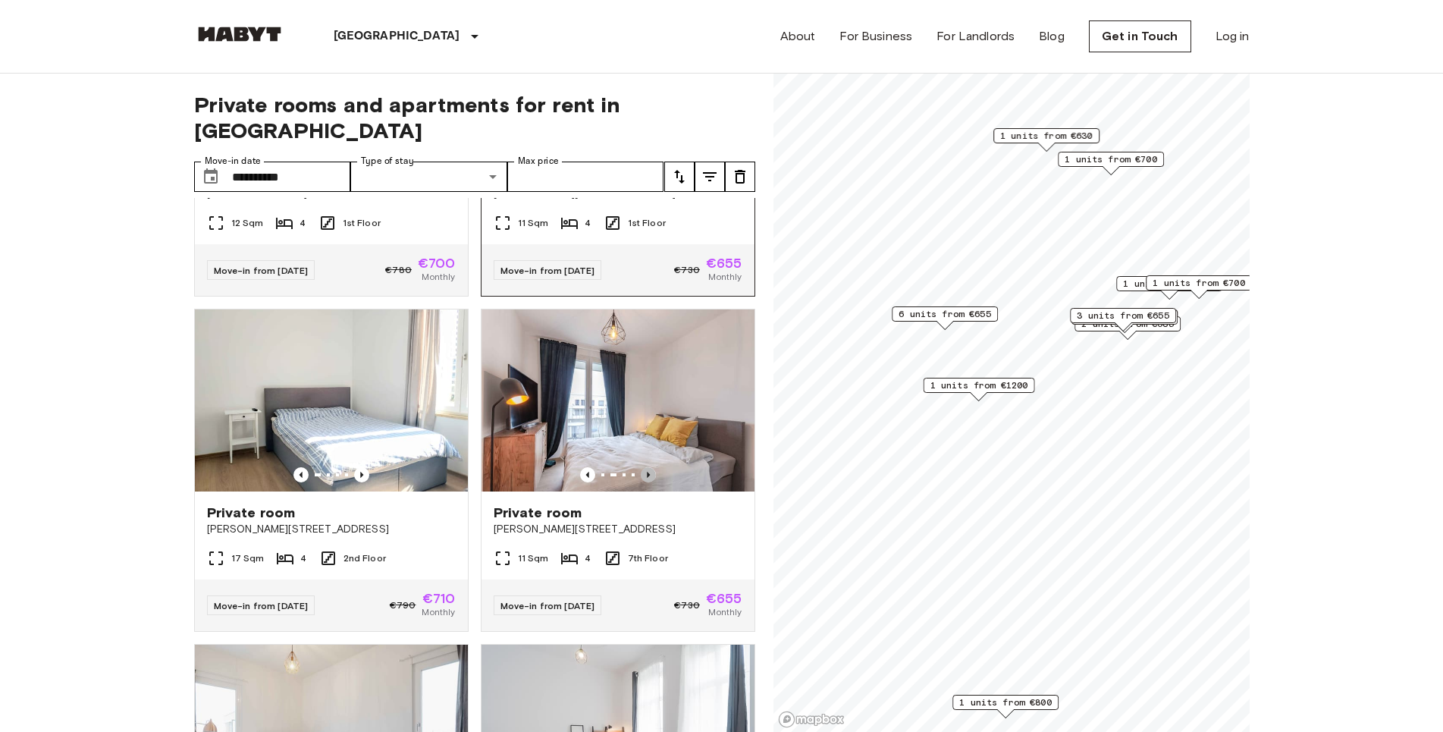
click at [641, 482] on icon "Previous image" at bounding box center [648, 474] width 15 height 15
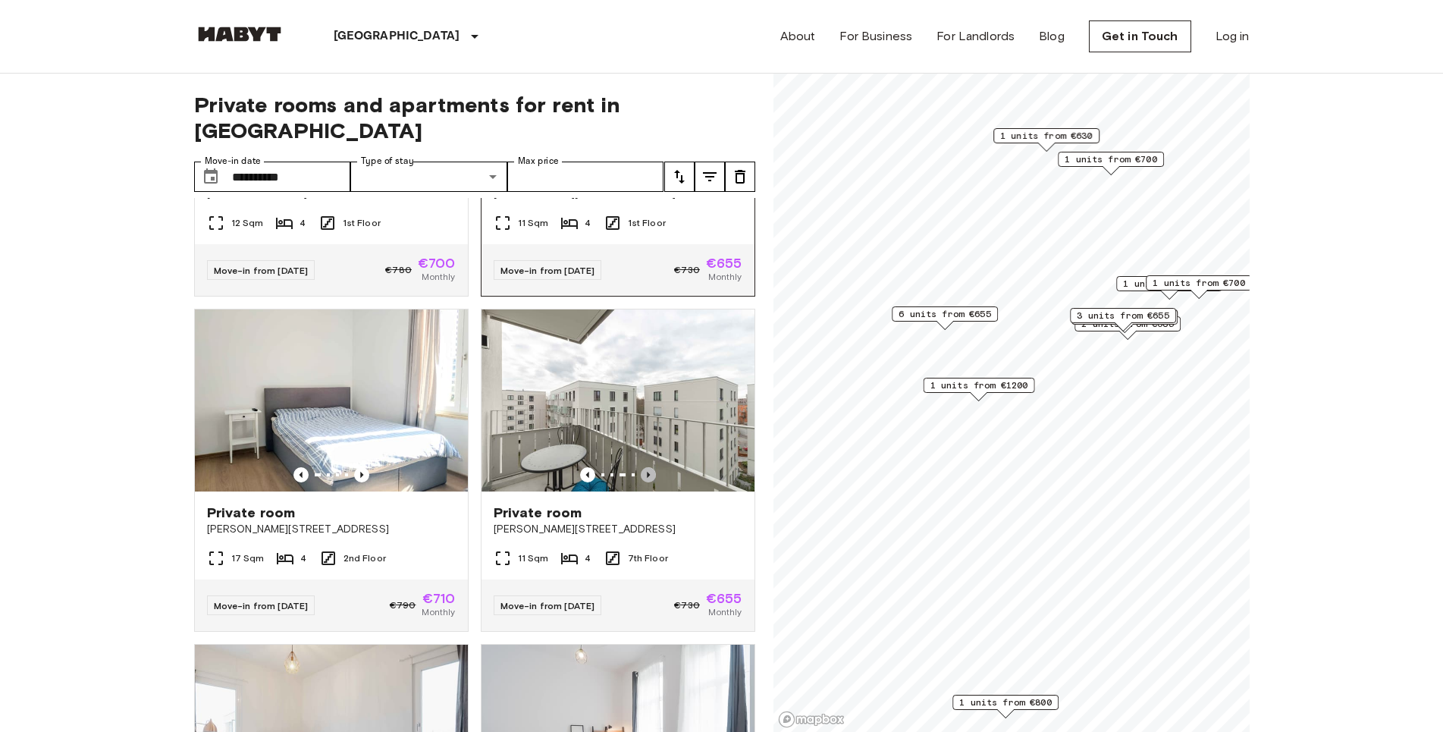
click at [641, 482] on icon "Previous image" at bounding box center [648, 474] width 15 height 15
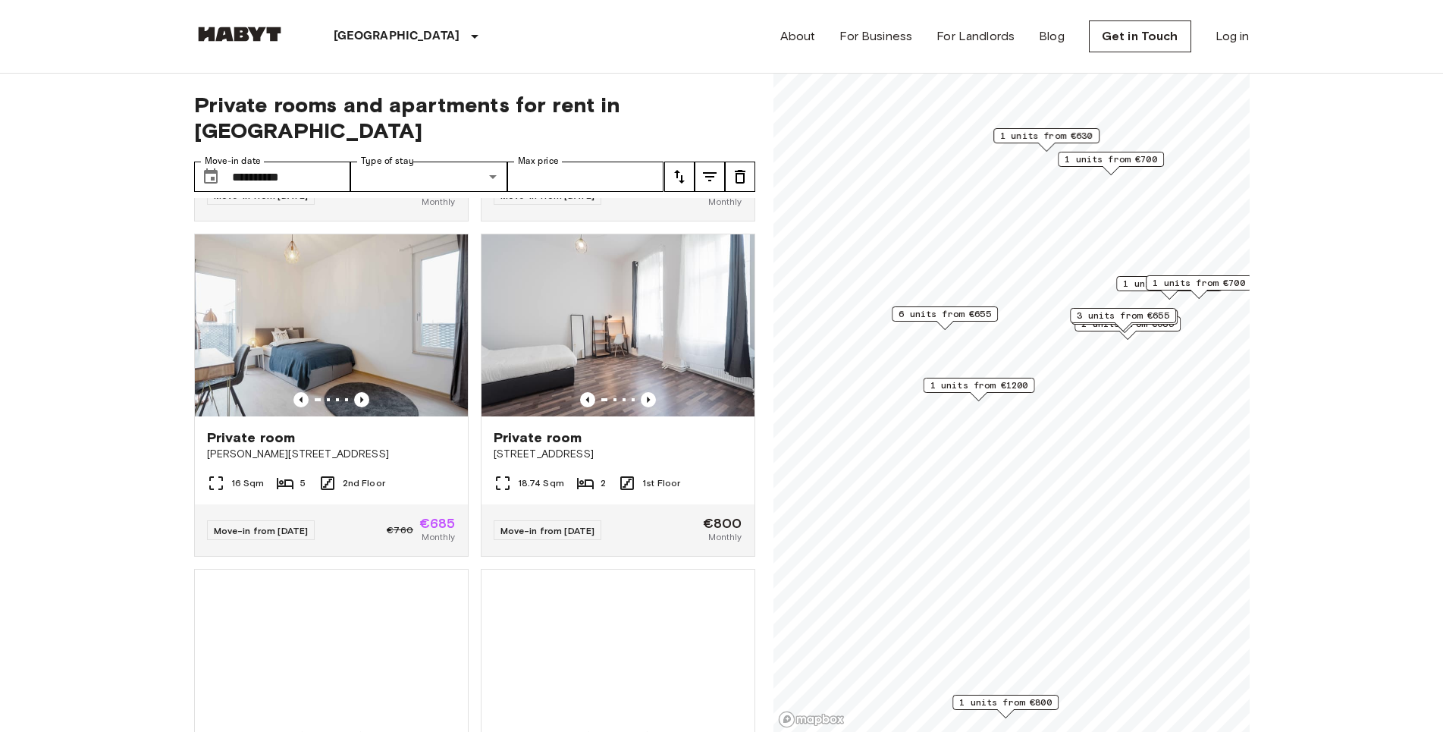
scroll to position [2680, 0]
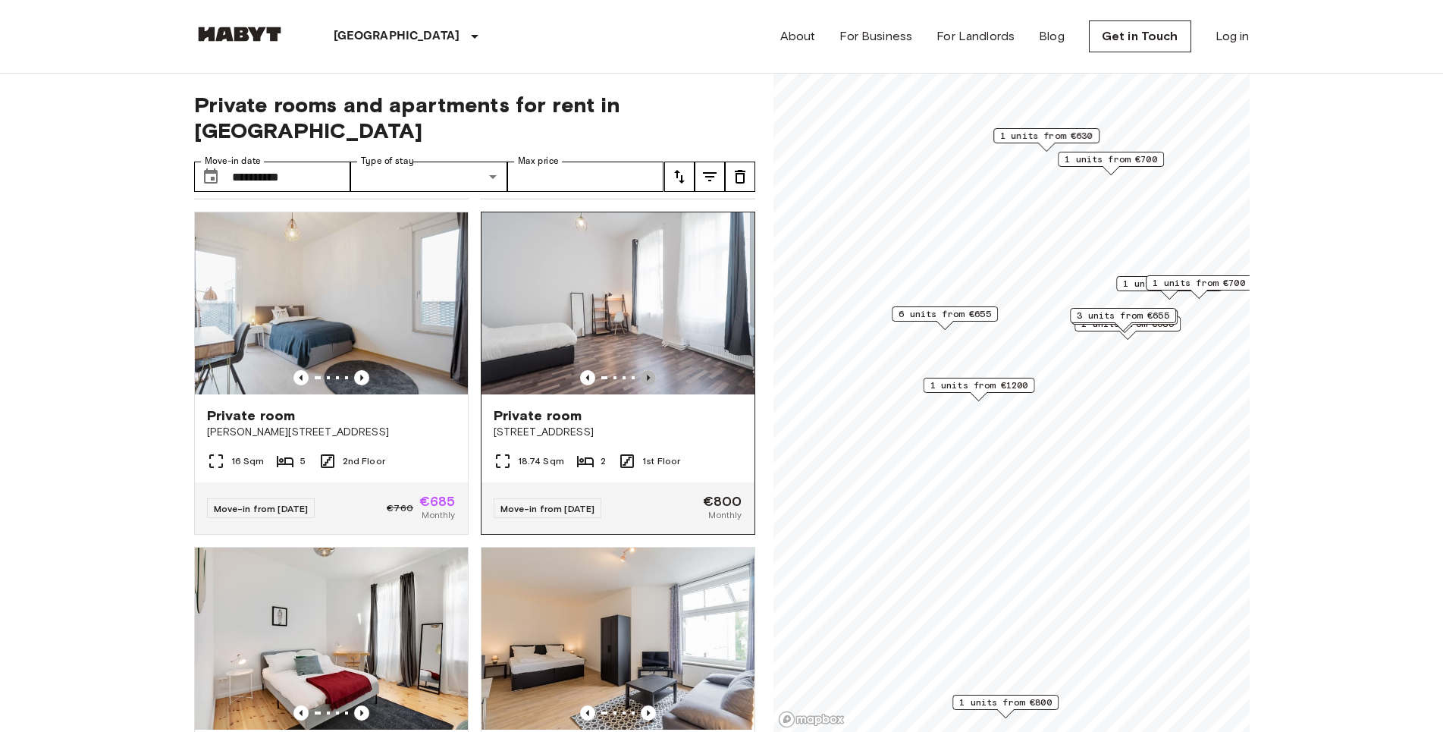
click at [641, 385] on icon "Previous image" at bounding box center [648, 377] width 15 height 15
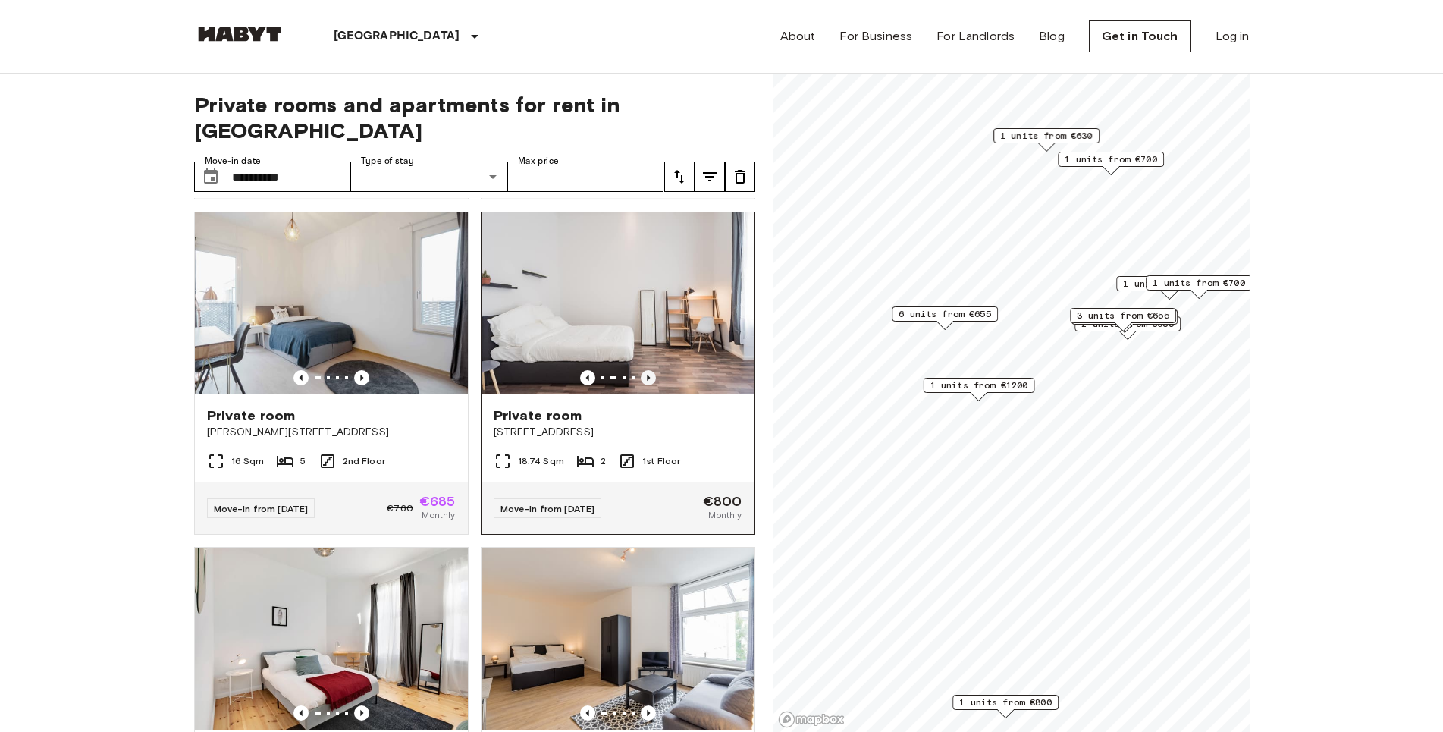
click at [641, 385] on icon "Previous image" at bounding box center [648, 377] width 15 height 15
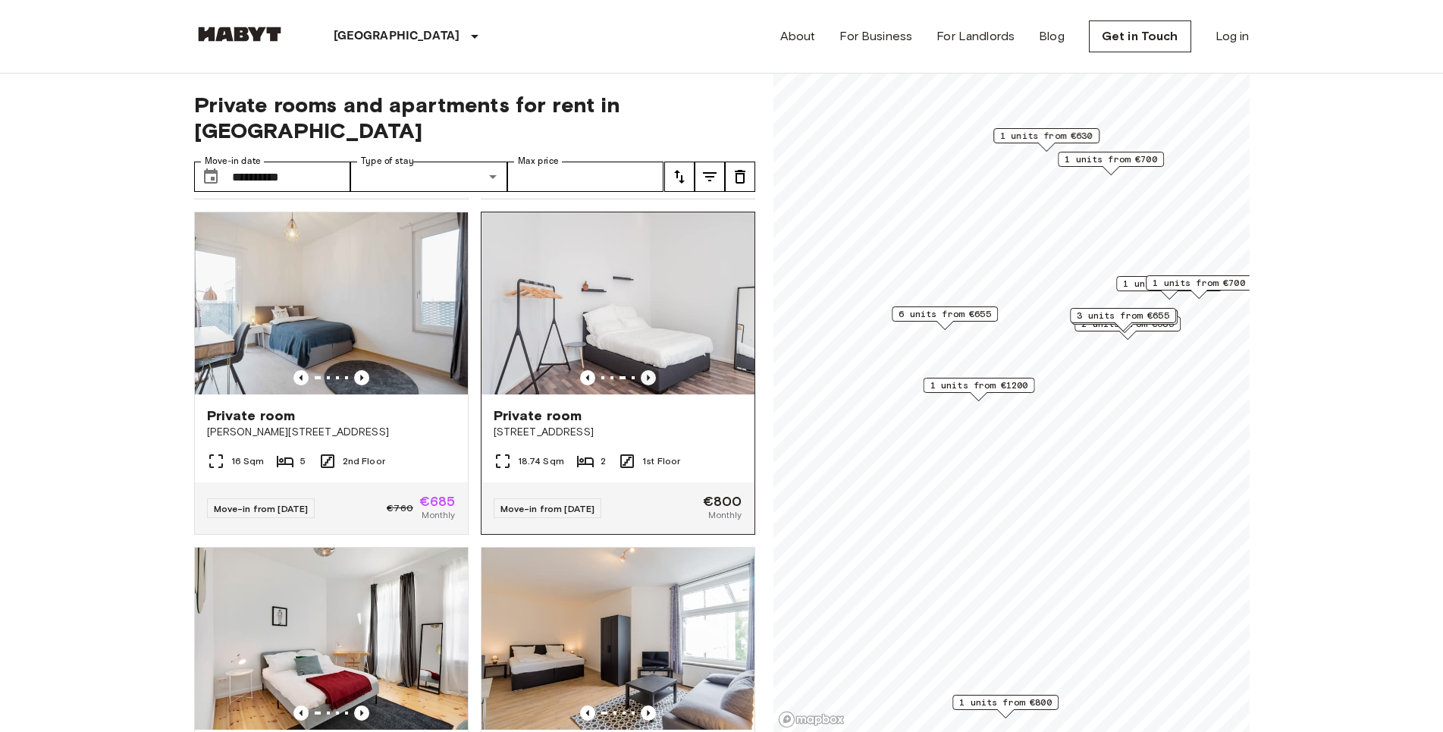
click at [641, 385] on icon "Previous image" at bounding box center [648, 377] width 15 height 15
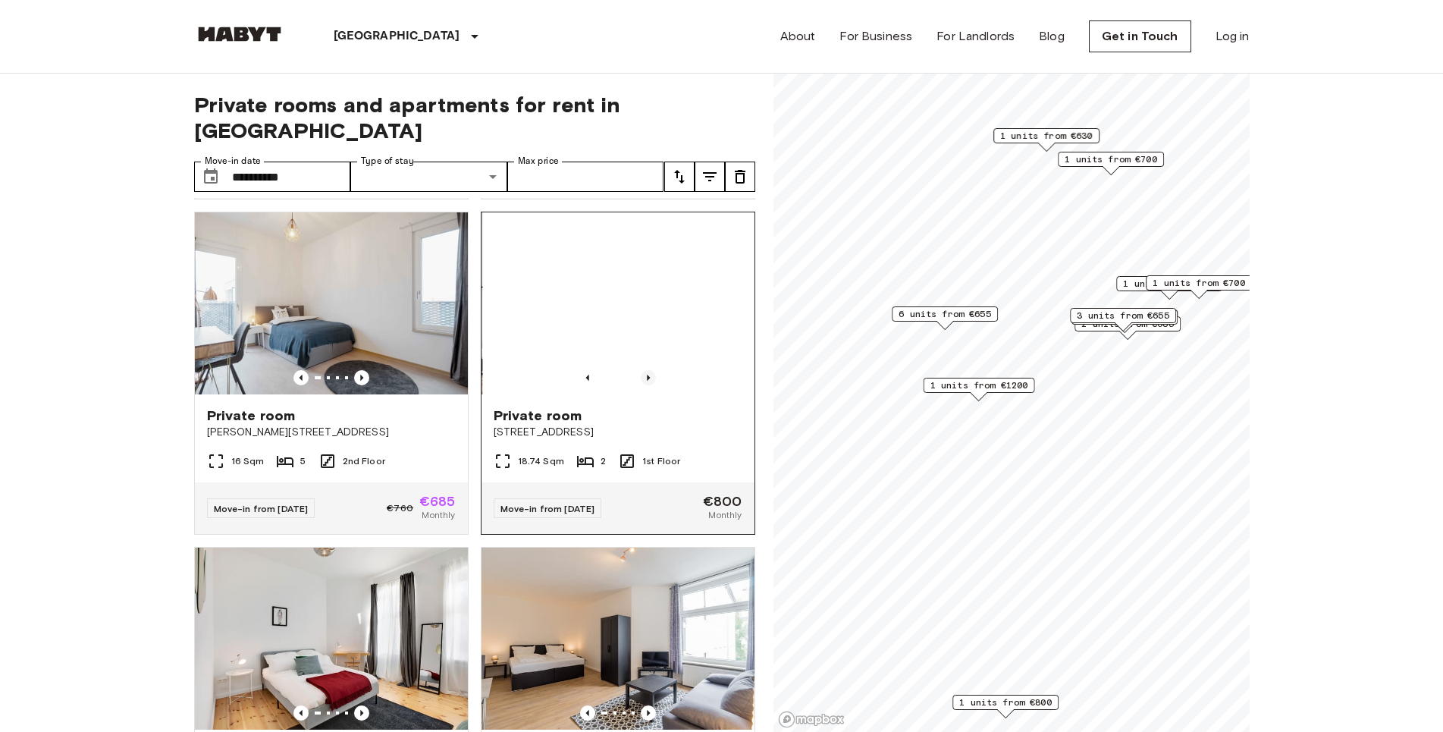
click at [641, 385] on icon "Previous image" at bounding box center [648, 377] width 15 height 15
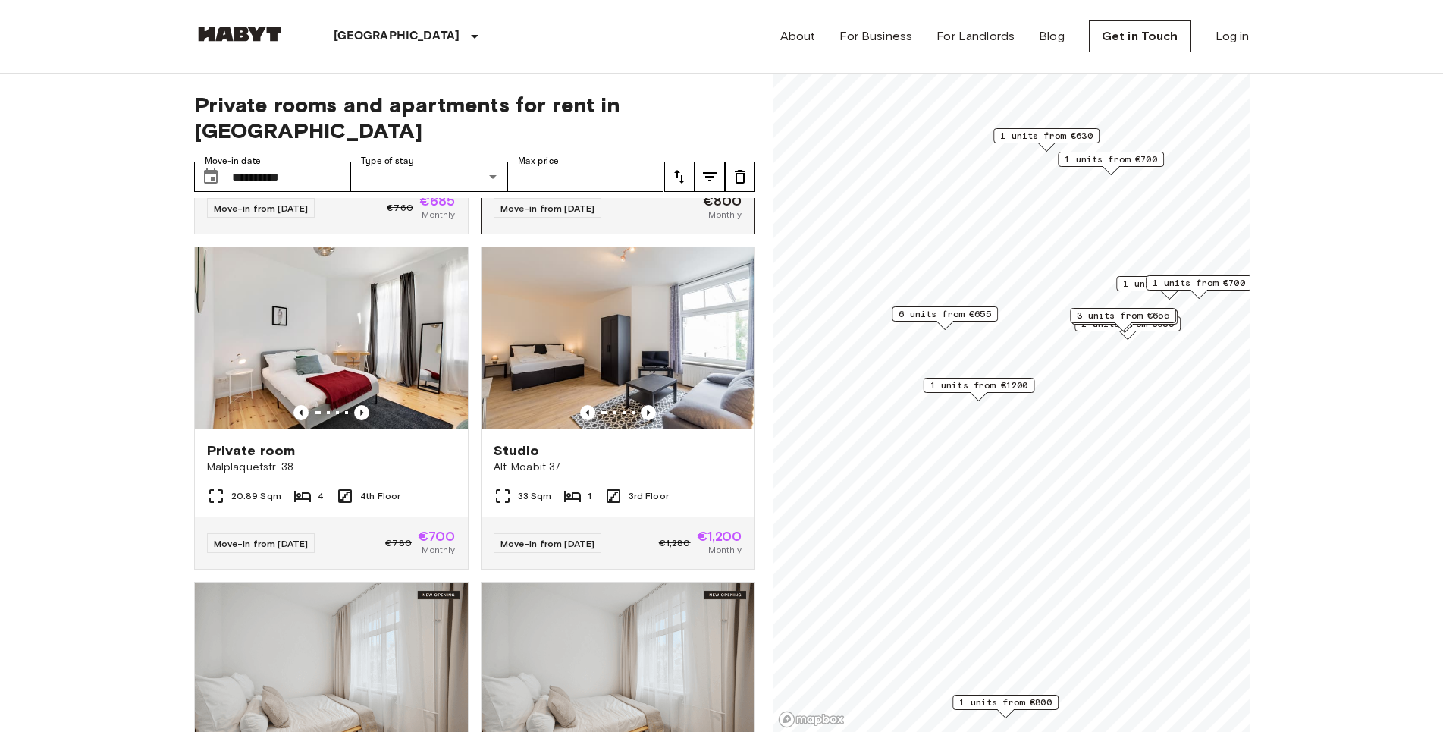
scroll to position [3007, 0]
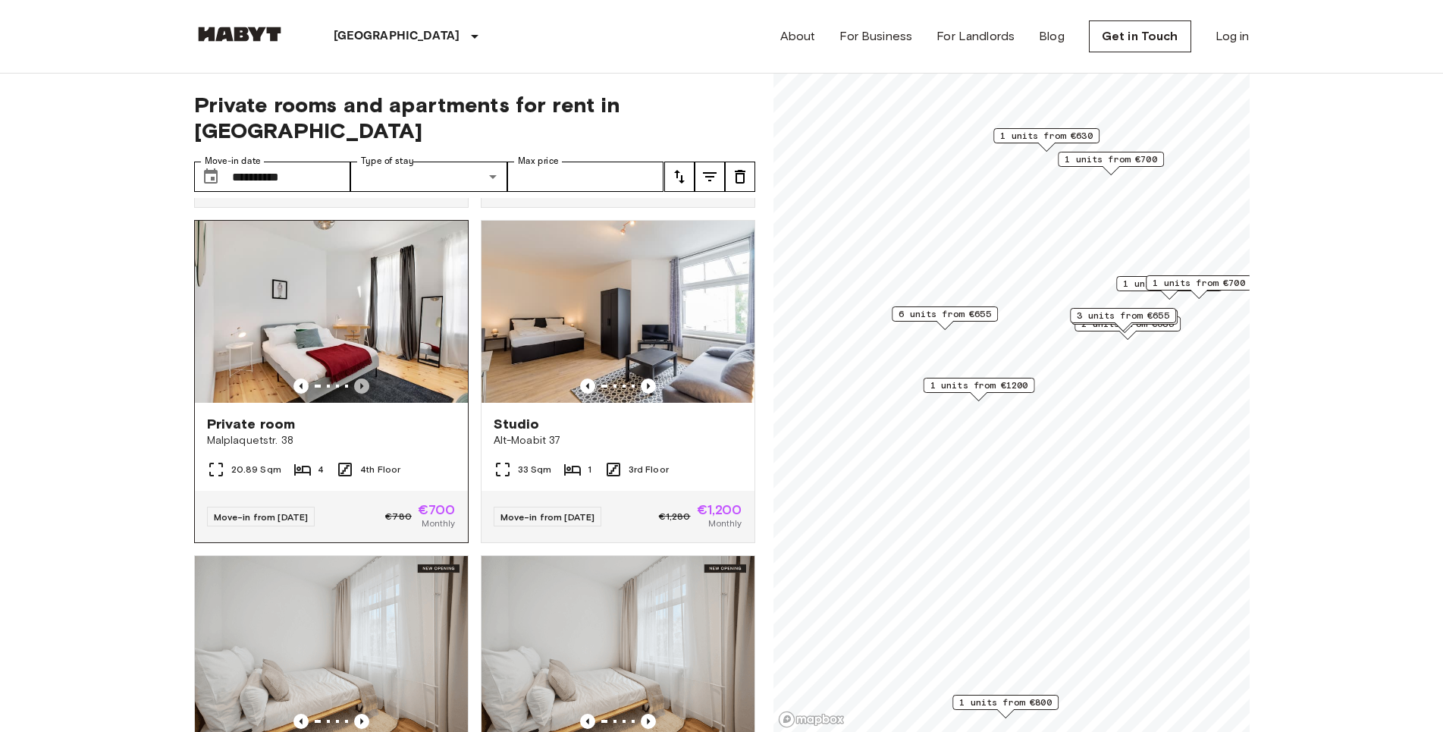
click at [360, 389] on icon "Previous image" at bounding box center [361, 386] width 3 height 6
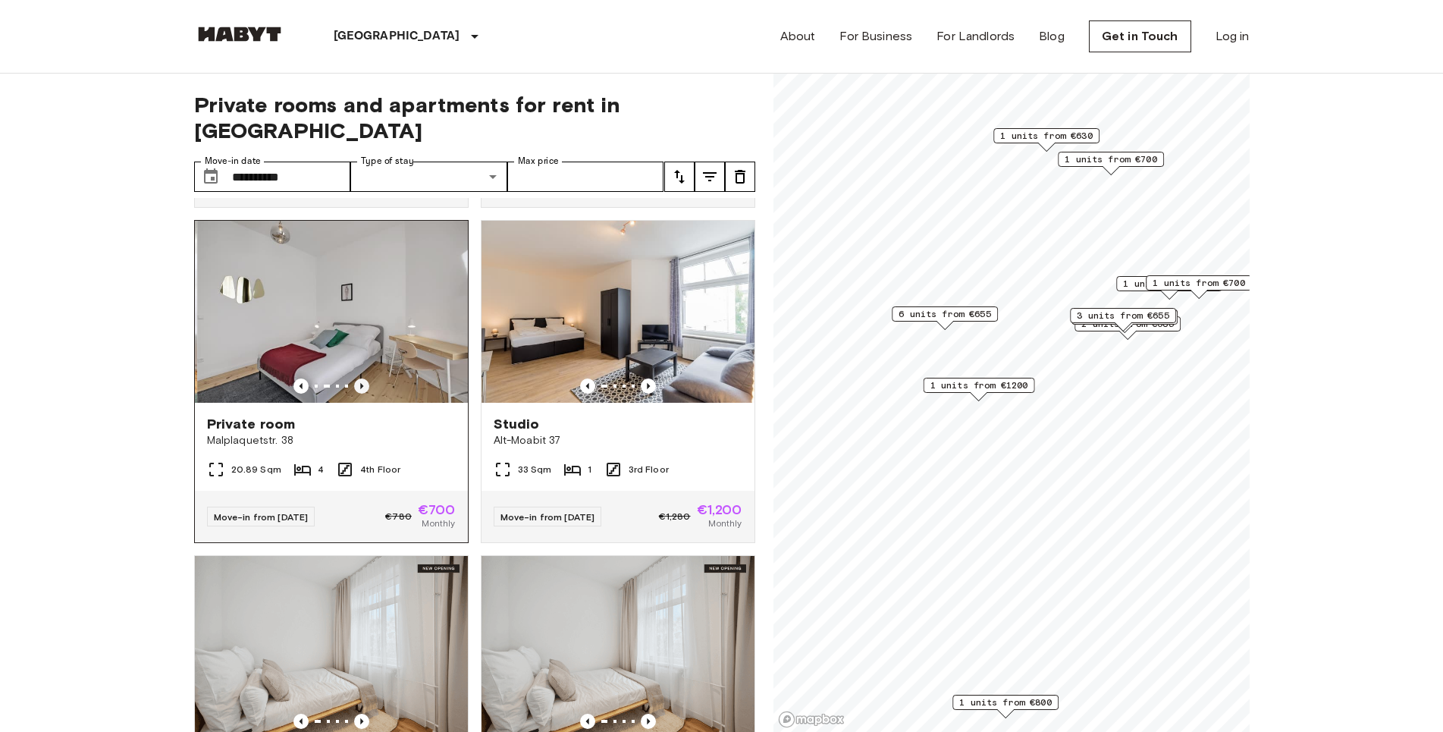
click at [360, 389] on icon "Previous image" at bounding box center [361, 386] width 3 height 6
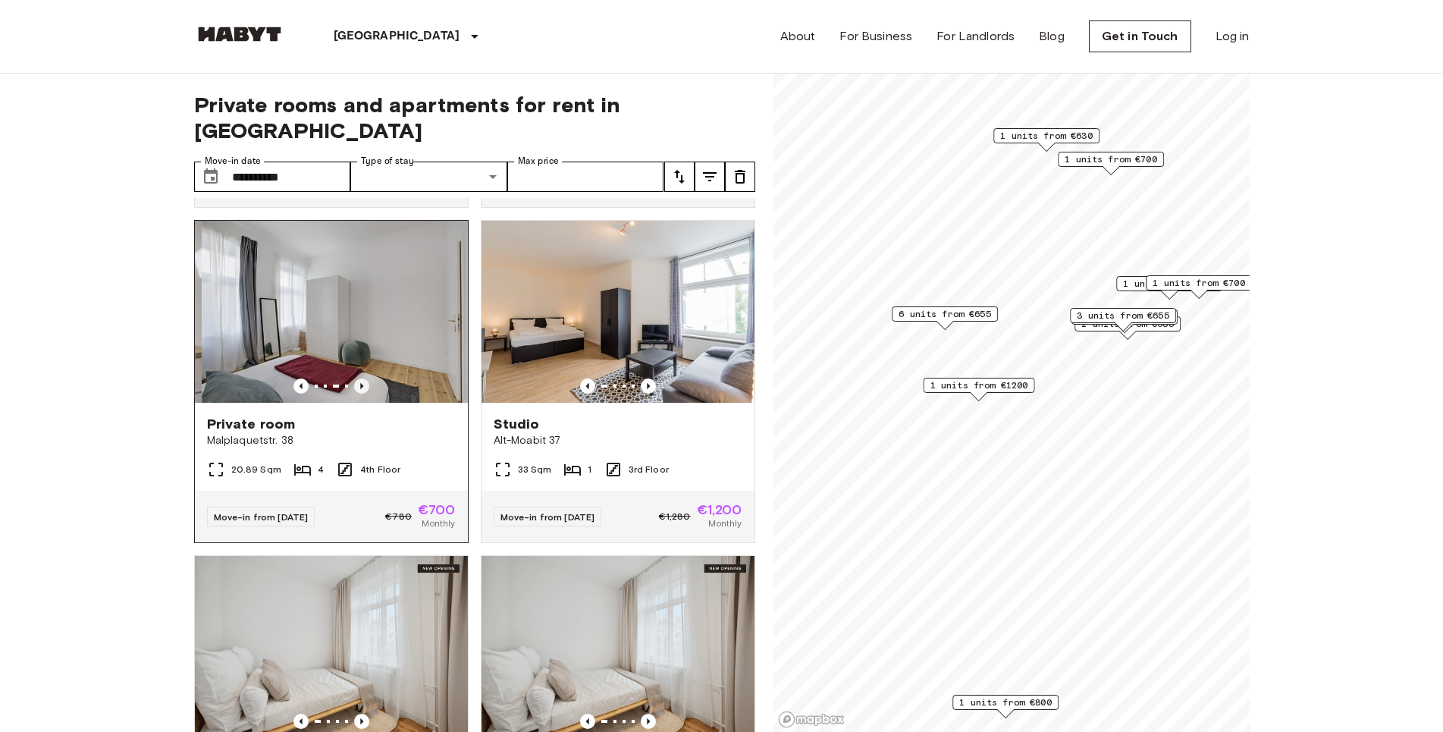
click at [360, 389] on icon "Previous image" at bounding box center [361, 386] width 3 height 6
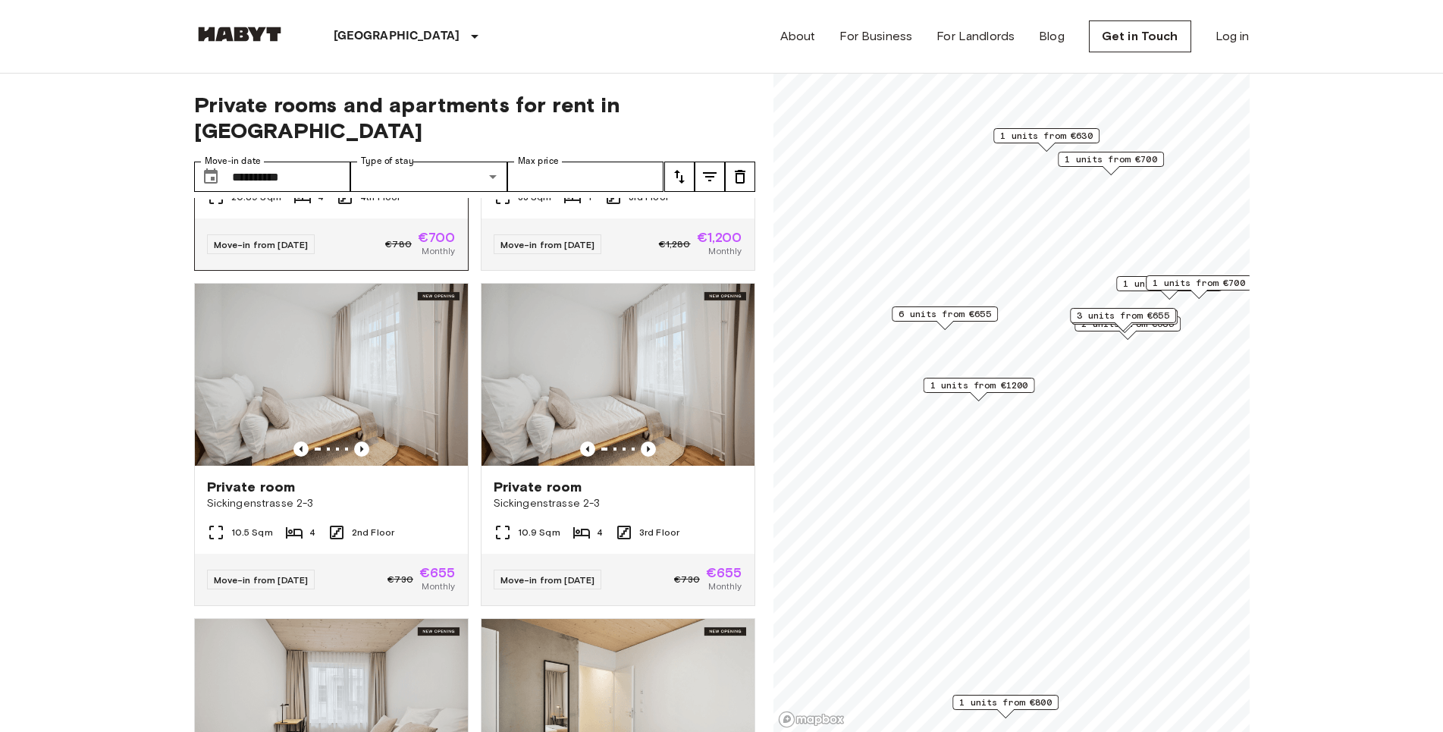
scroll to position [3352, 0]
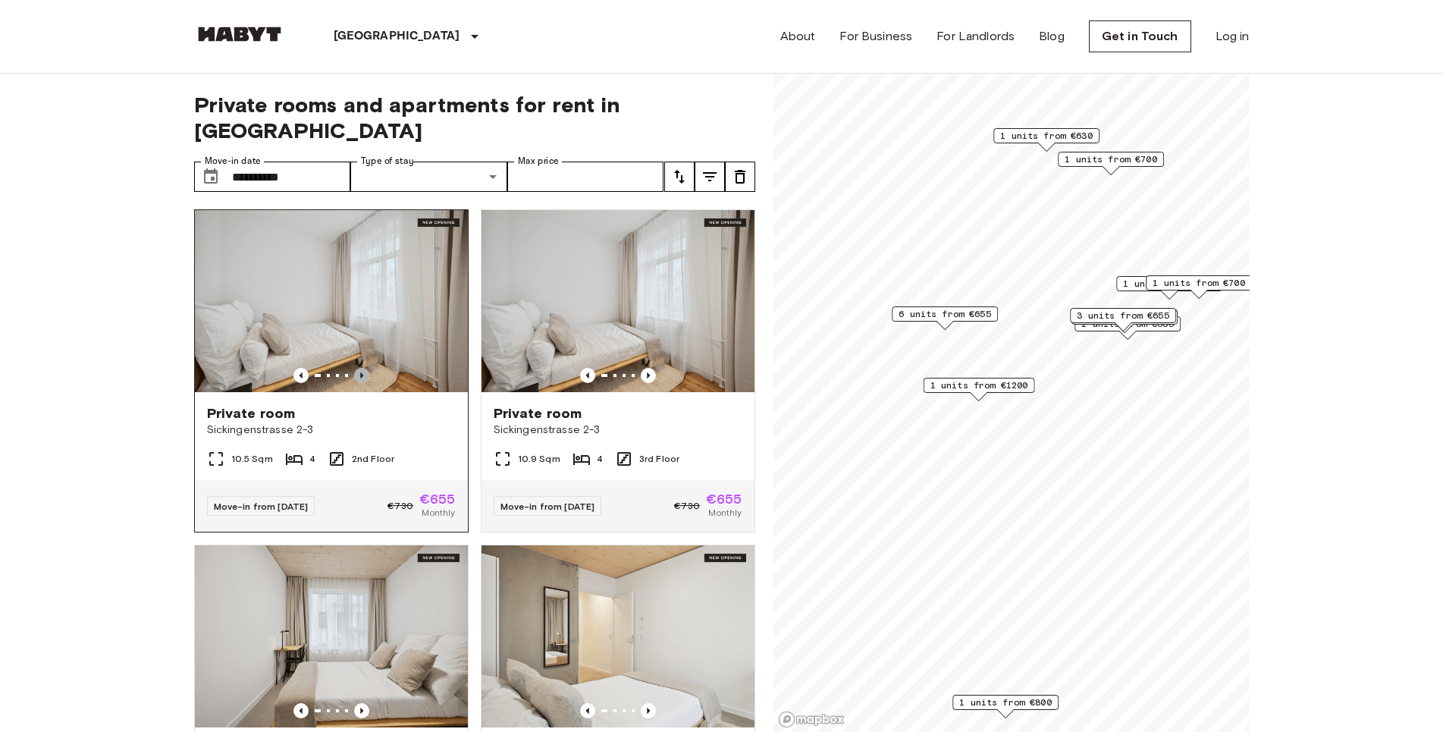
click at [362, 383] on icon "Previous image" at bounding box center [361, 375] width 15 height 15
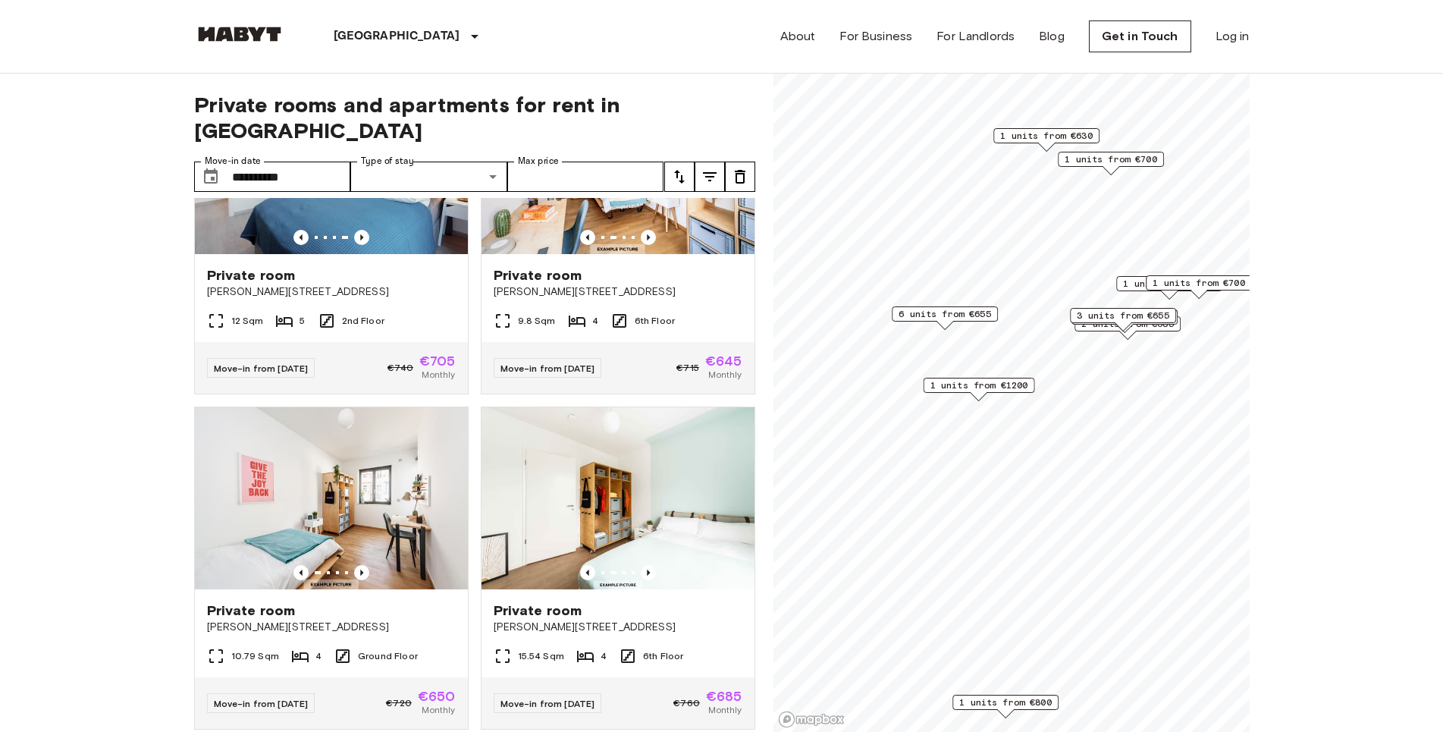
scroll to position [432, 0]
